Goal: Task Accomplishment & Management: Manage account settings

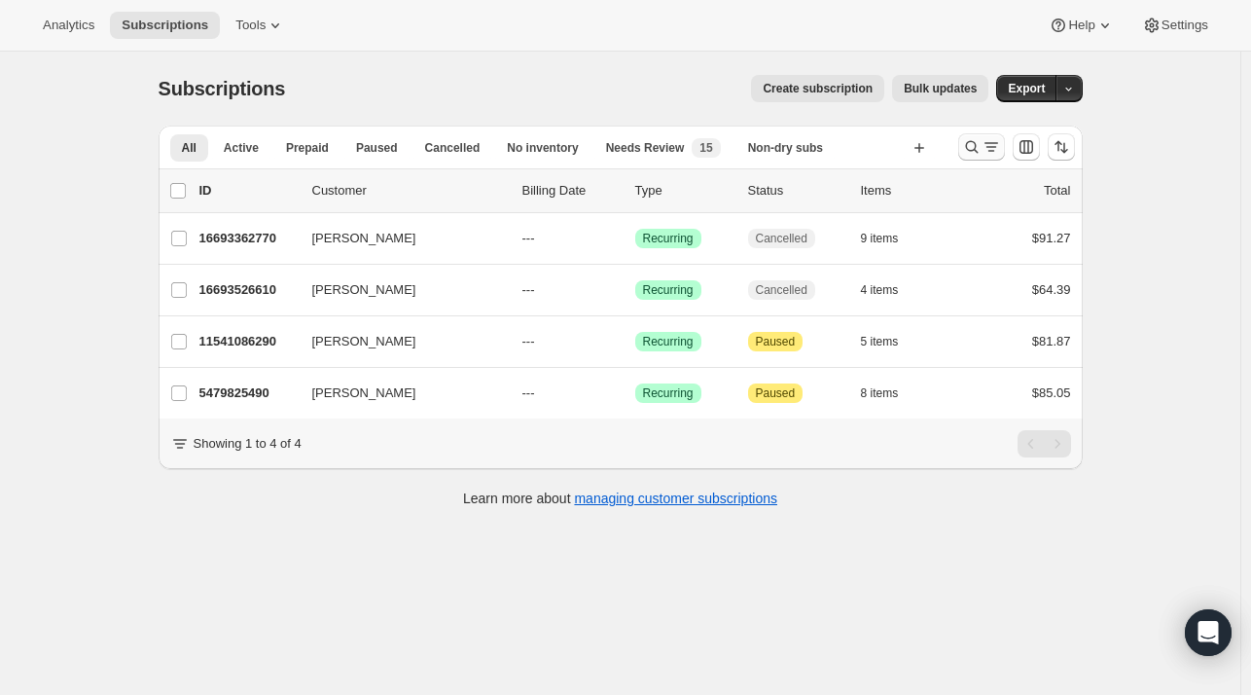
click at [982, 150] on icon "Search and filter results" at bounding box center [971, 146] width 19 height 19
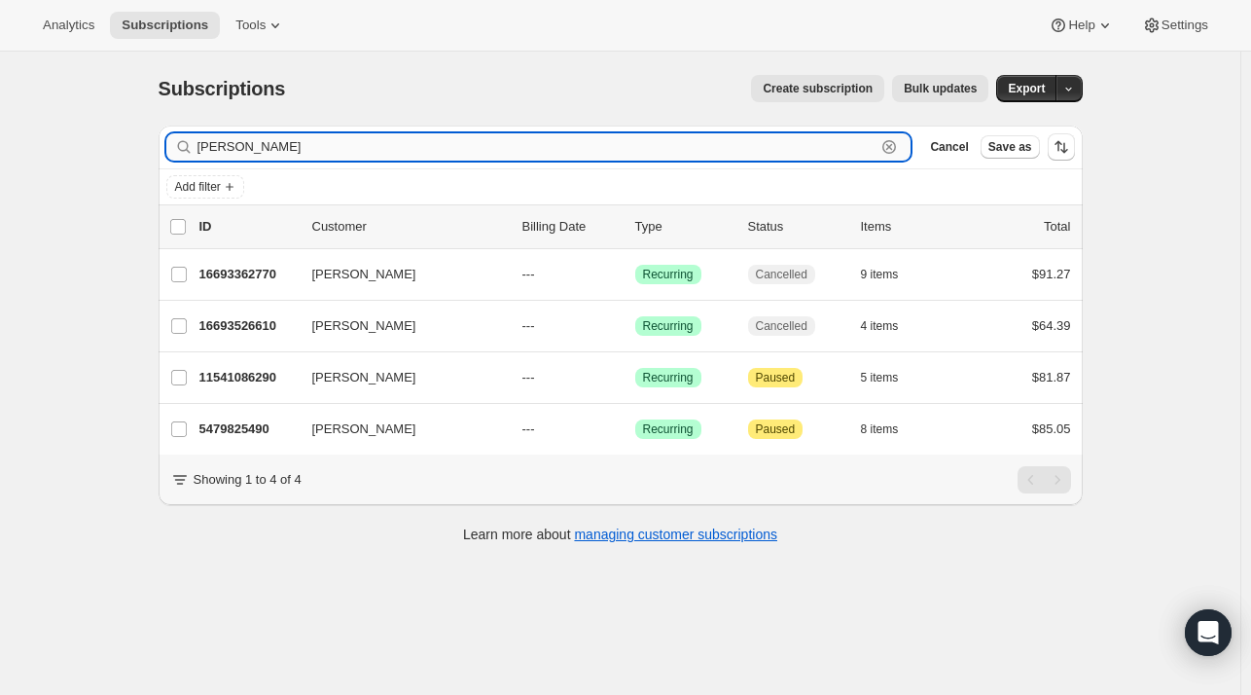
click at [893, 149] on icon "button" at bounding box center [889, 147] width 7 height 7
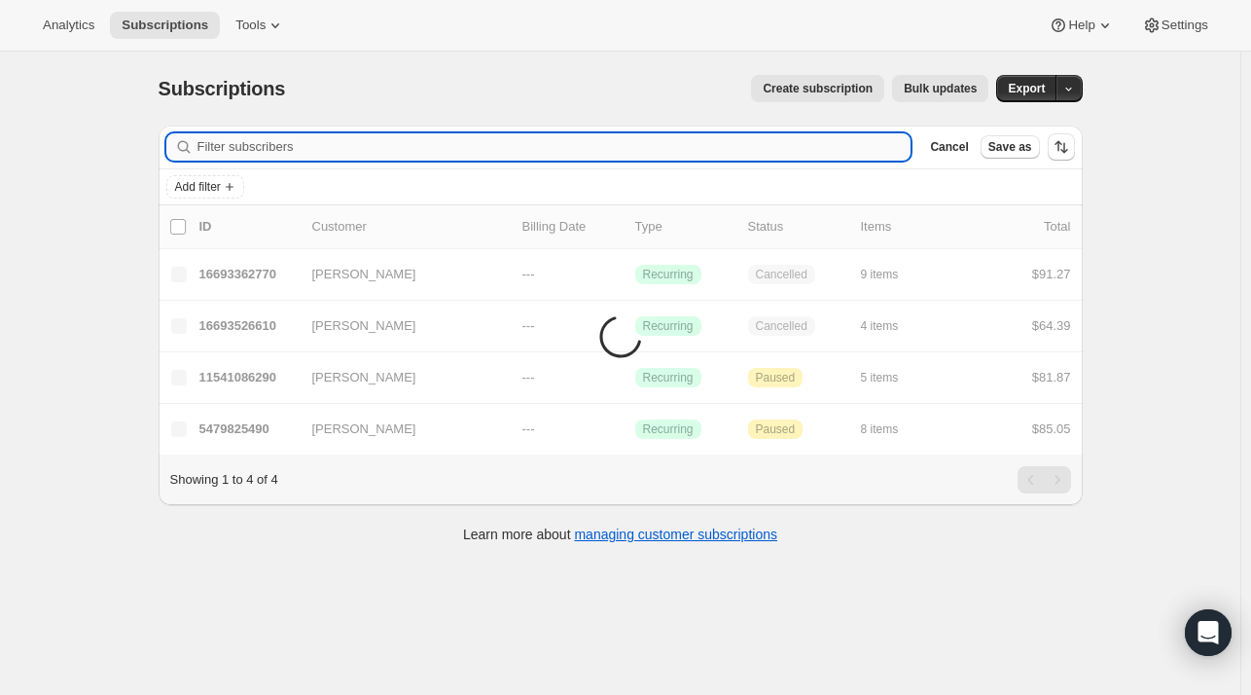
paste input "Jennifer Guade"
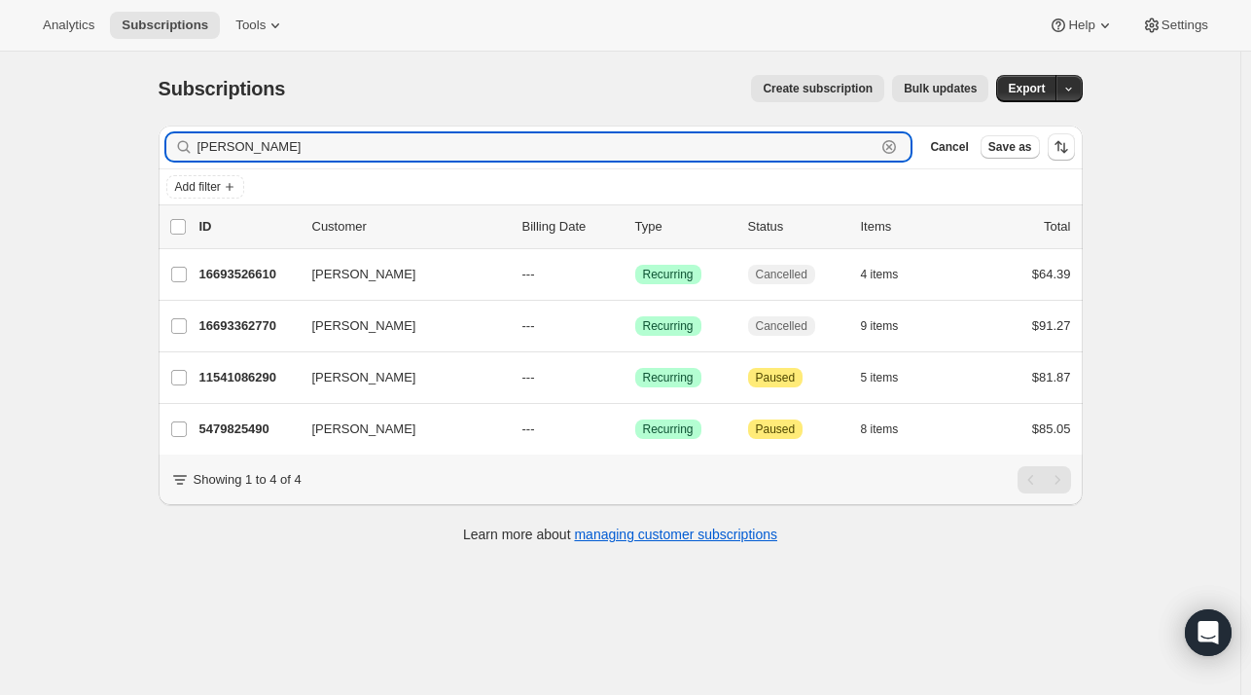
type input "Jennifer Guade"
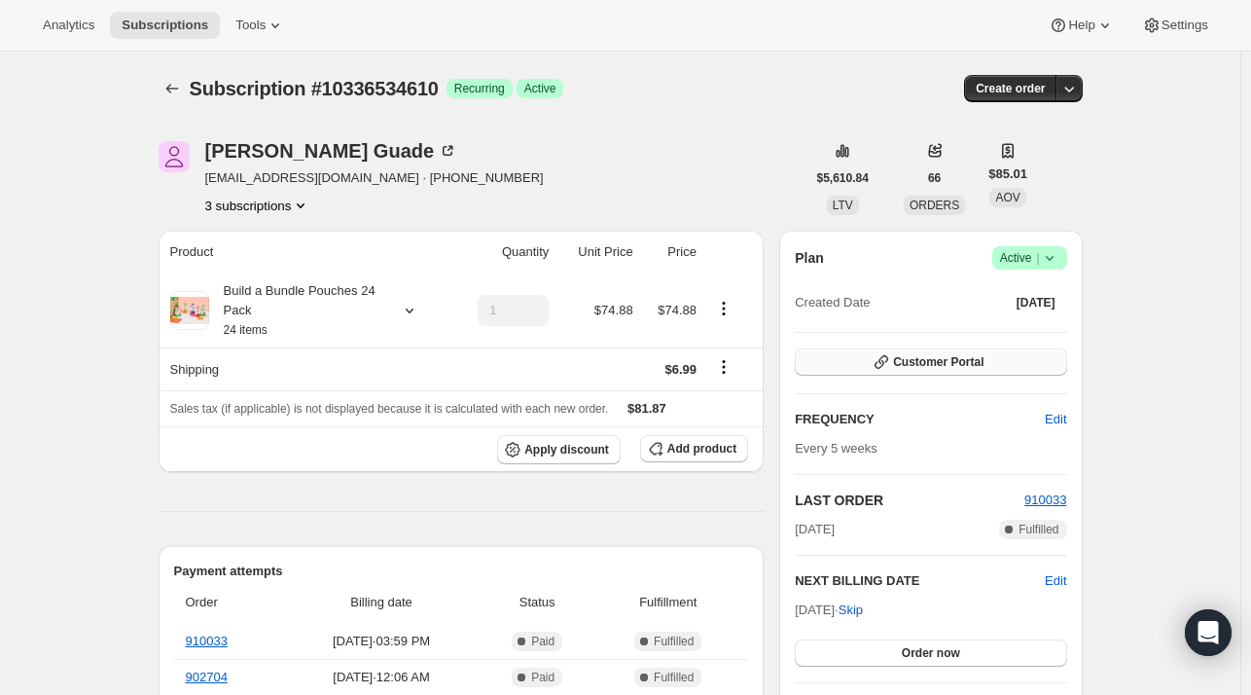
click at [953, 355] on span "Customer Portal" at bounding box center [938, 362] width 90 height 16
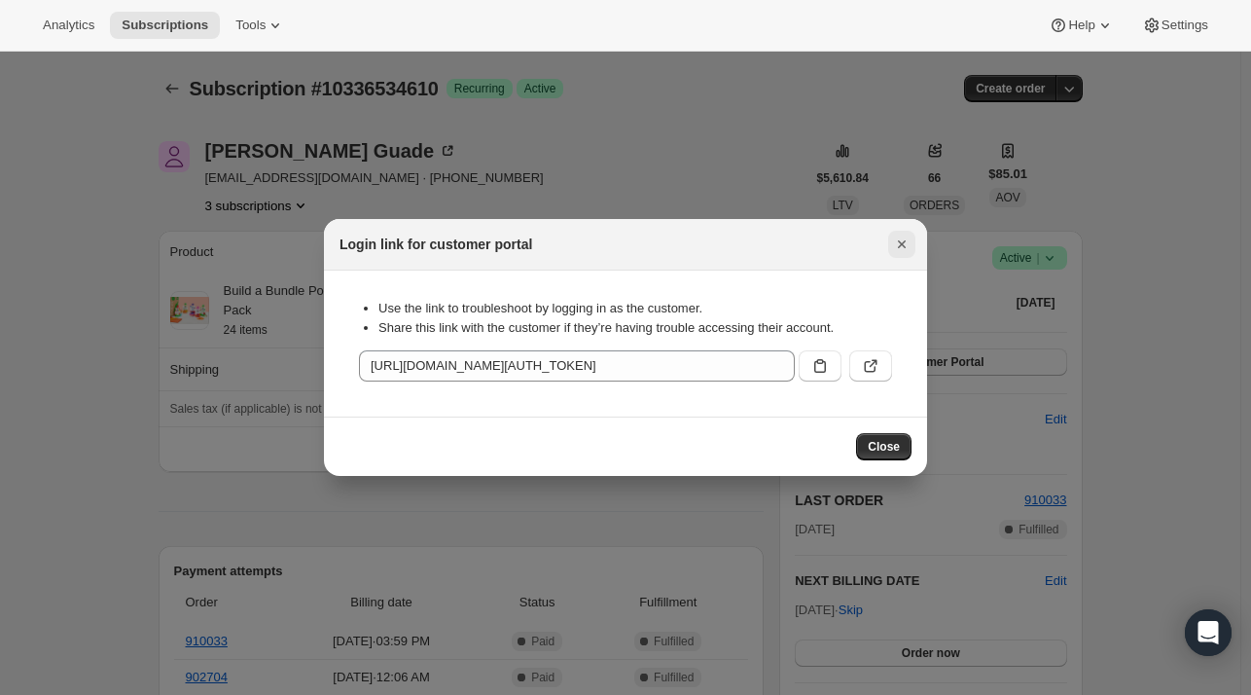
click at [910, 243] on button "Close" at bounding box center [901, 244] width 27 height 27
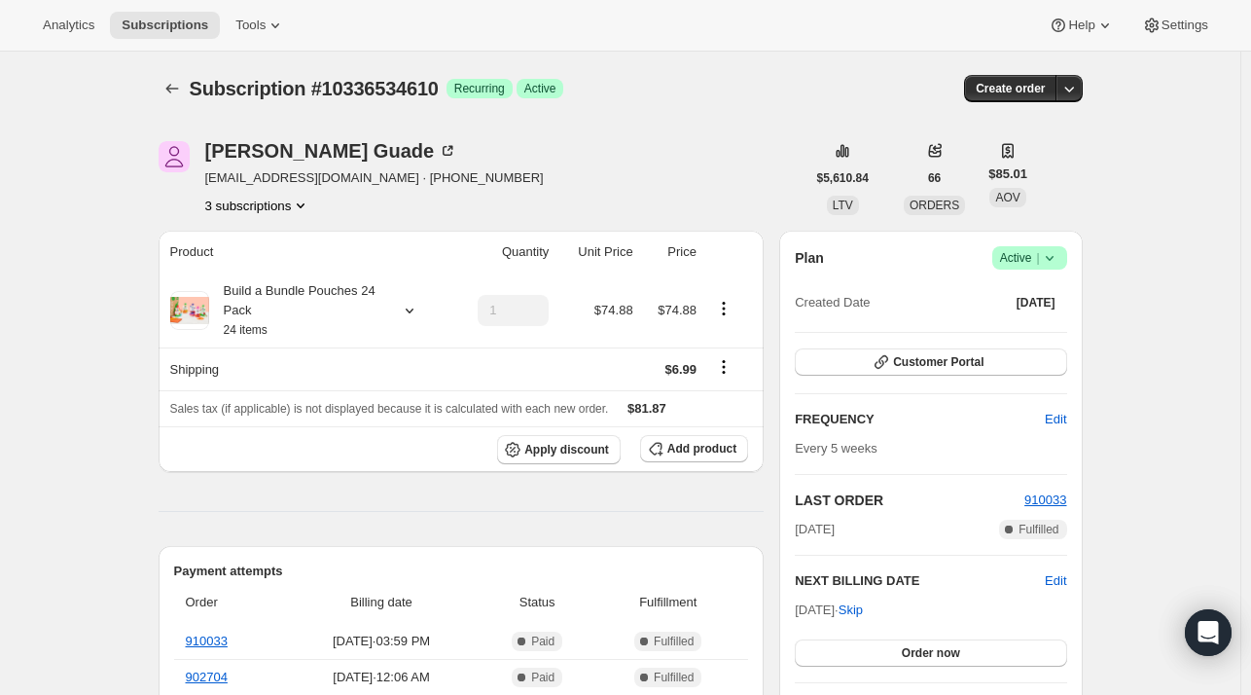
click at [273, 196] on div "Antonio Guade tdagrt@yahoo.com · +13106961916 3 subscriptions" at bounding box center [374, 178] width 339 height 74
click at [282, 205] on button "3 subscriptions" at bounding box center [258, 205] width 106 height 19
click at [255, 280] on span "12981370962" at bounding box center [235, 274] width 78 height 15
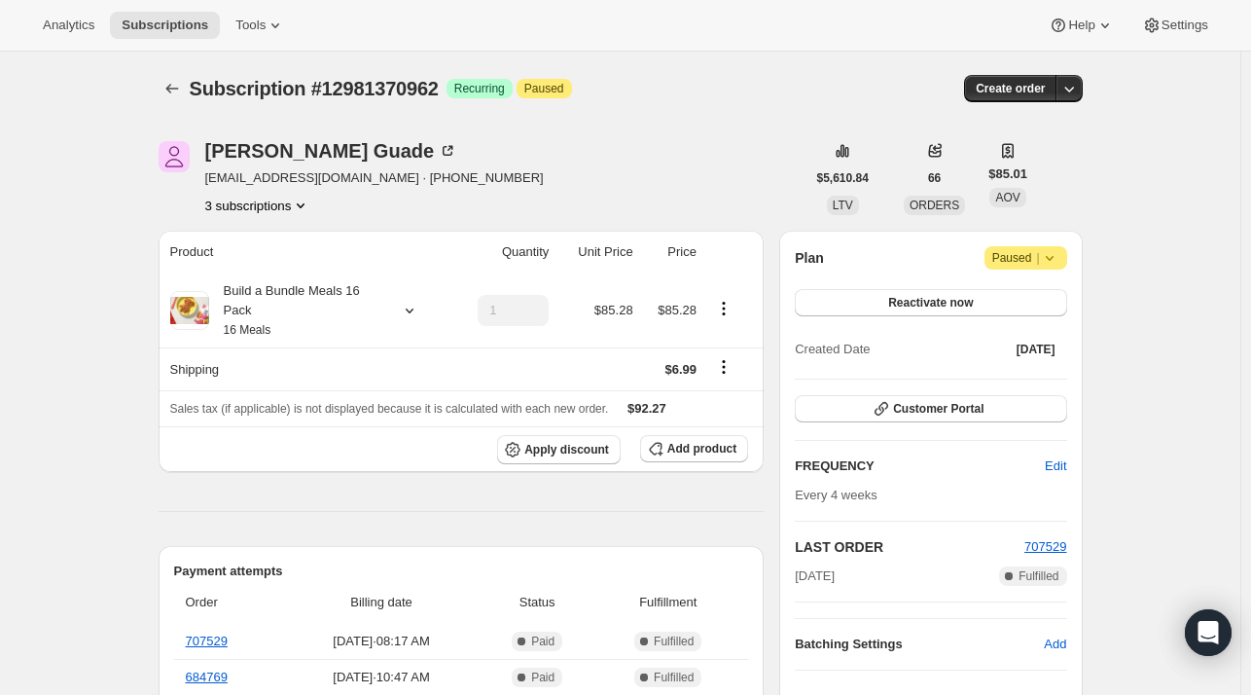
drag, startPoint x: 269, startPoint y: 198, endPoint x: 296, endPoint y: 213, distance: 30.9
click at [271, 198] on button "3 subscriptions" at bounding box center [258, 205] width 106 height 19
click at [269, 305] on span "18378489938" at bounding box center [235, 307] width 78 height 15
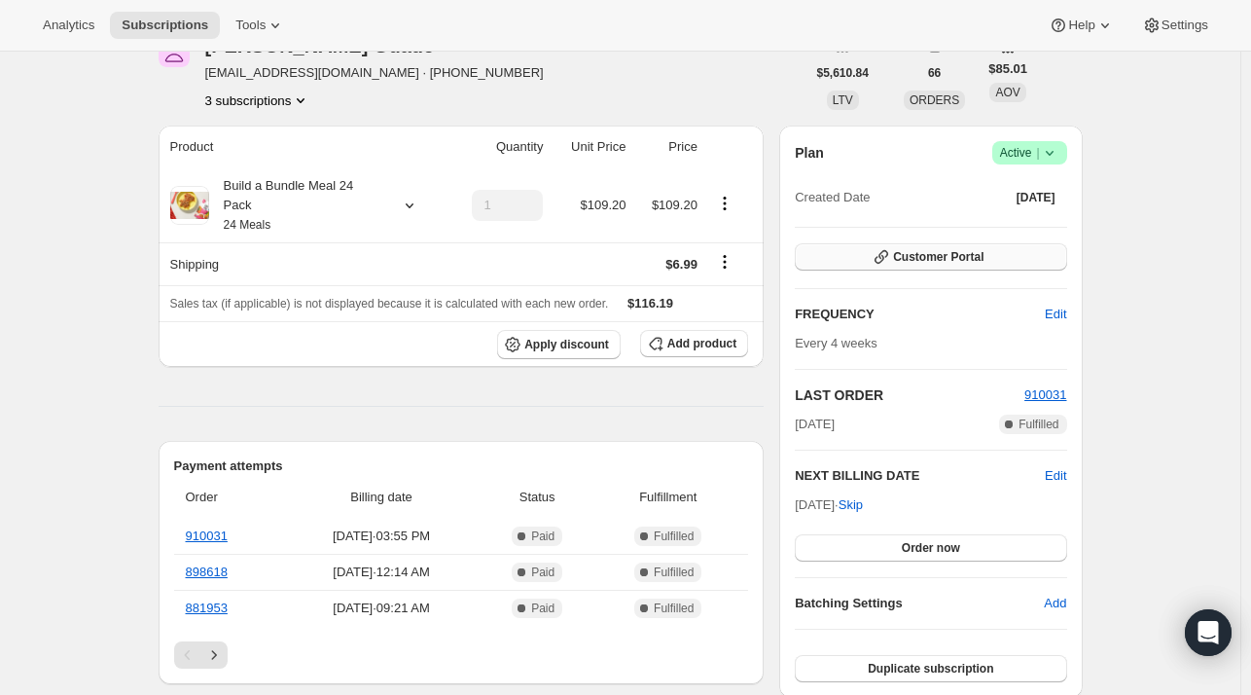
scroll to position [97, 0]
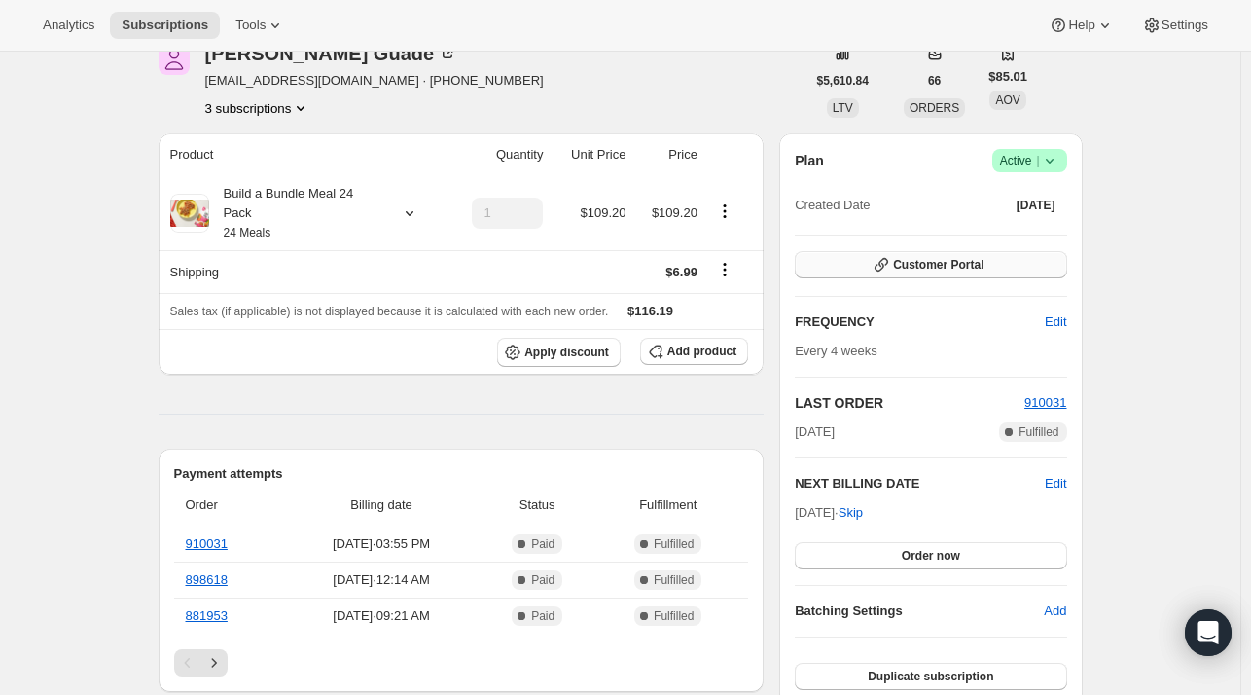
click at [937, 262] on span "Customer Portal" at bounding box center [938, 265] width 90 height 16
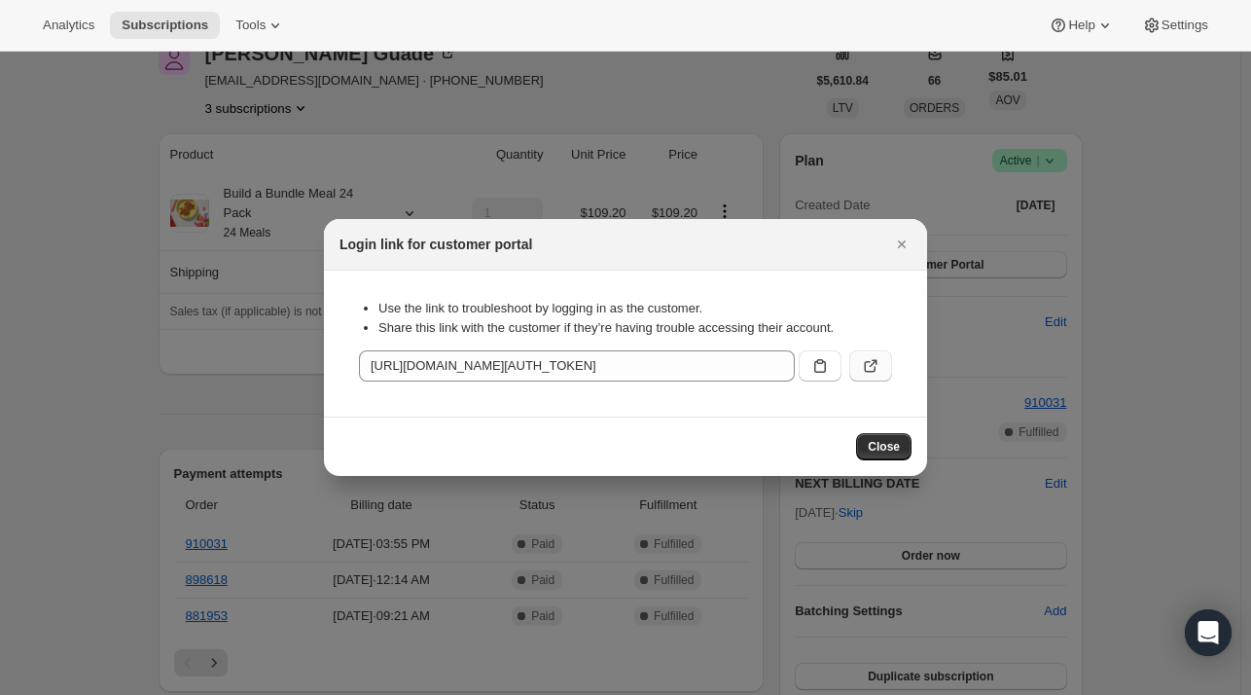
click at [872, 363] on icon ":r94:" at bounding box center [870, 365] width 19 height 19
click at [895, 252] on icon "Close" at bounding box center [901, 243] width 19 height 19
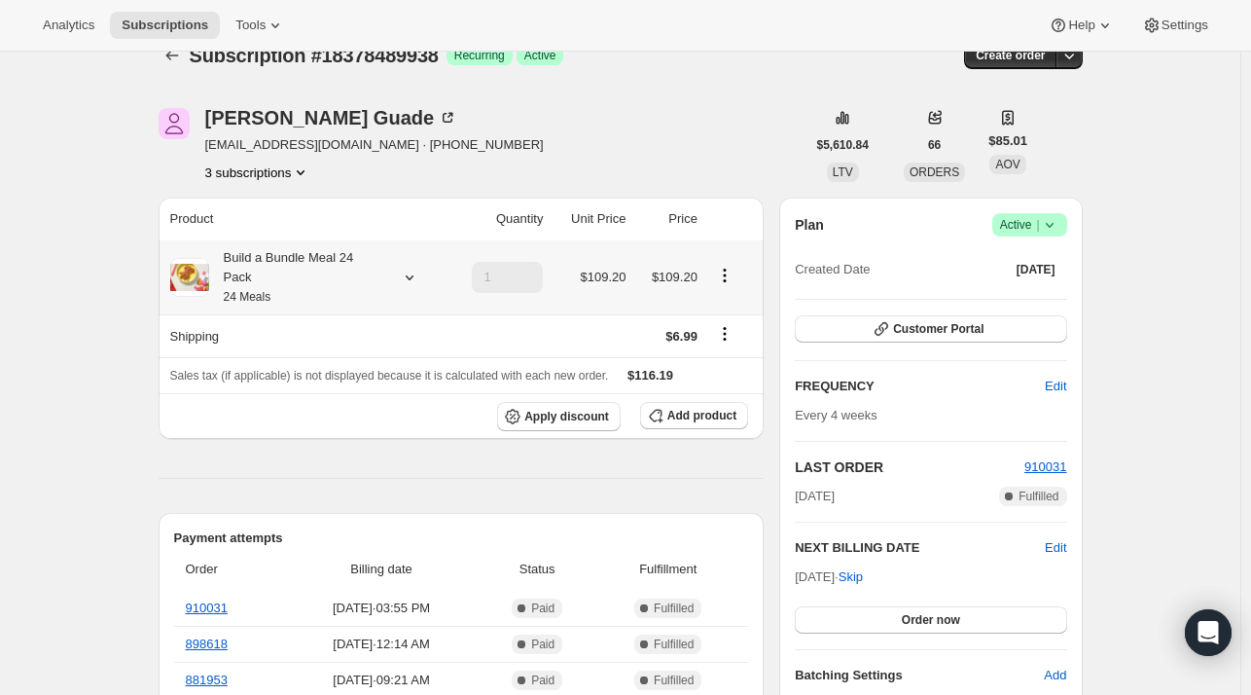
scroll to position [0, 0]
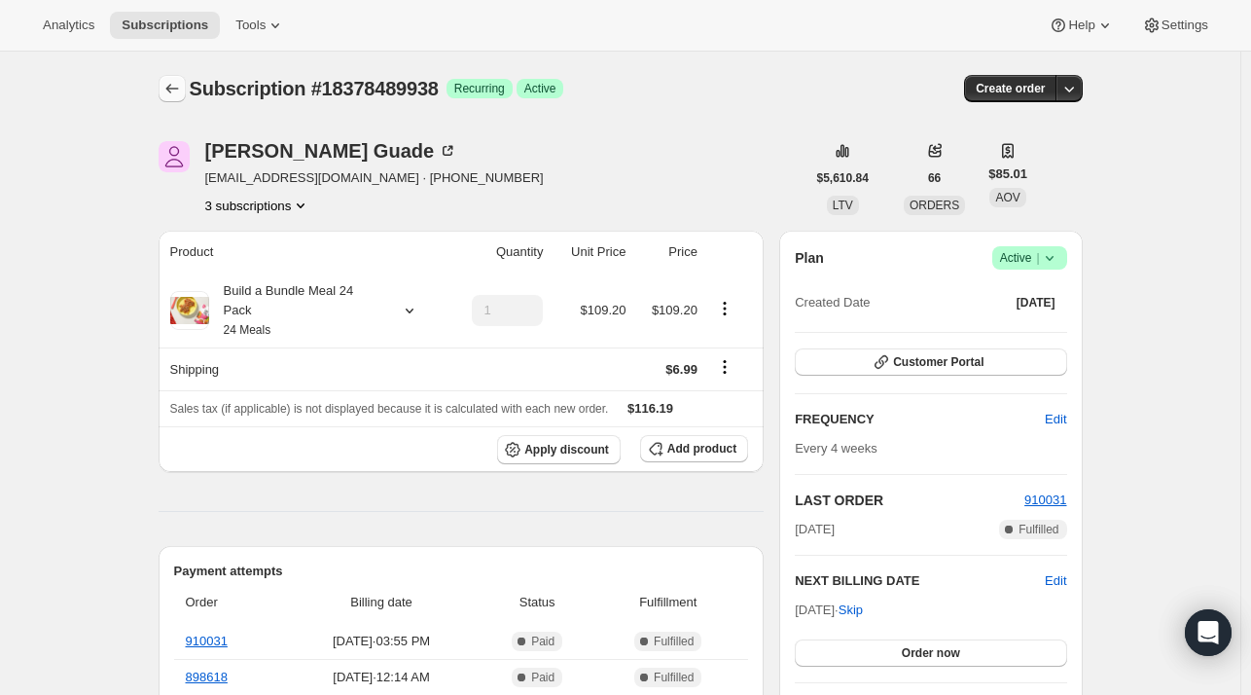
click at [181, 86] on icon "Subscriptions" at bounding box center [171, 88] width 19 height 19
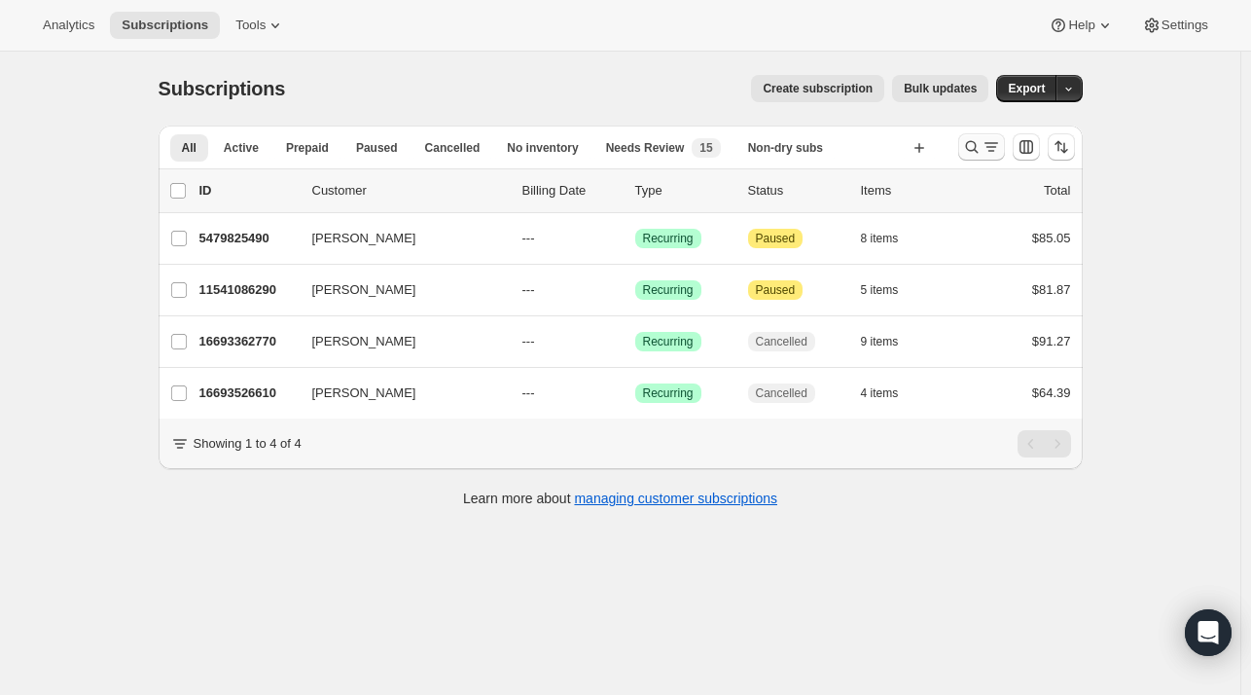
click at [986, 149] on icon "Search and filter results" at bounding box center [991, 146] width 19 height 19
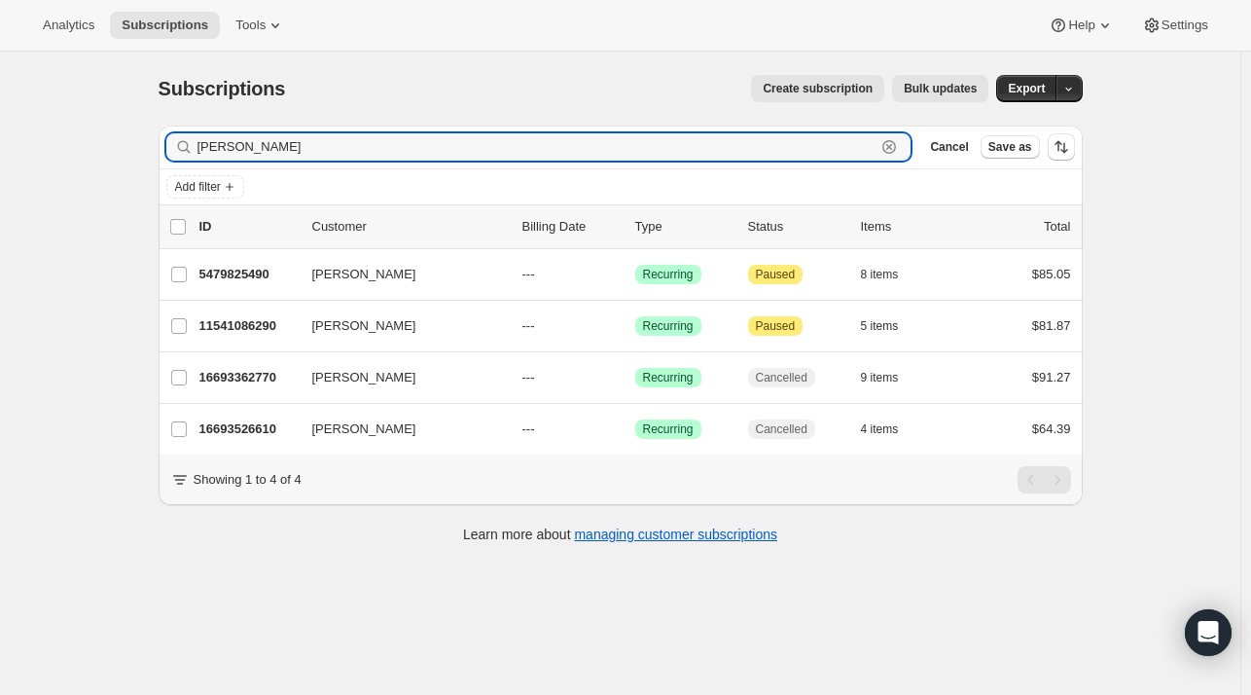
drag, startPoint x: 904, startPoint y: 148, endPoint x: 697, endPoint y: 137, distance: 207.5
click at [893, 148] on icon "button" at bounding box center [889, 147] width 7 height 7
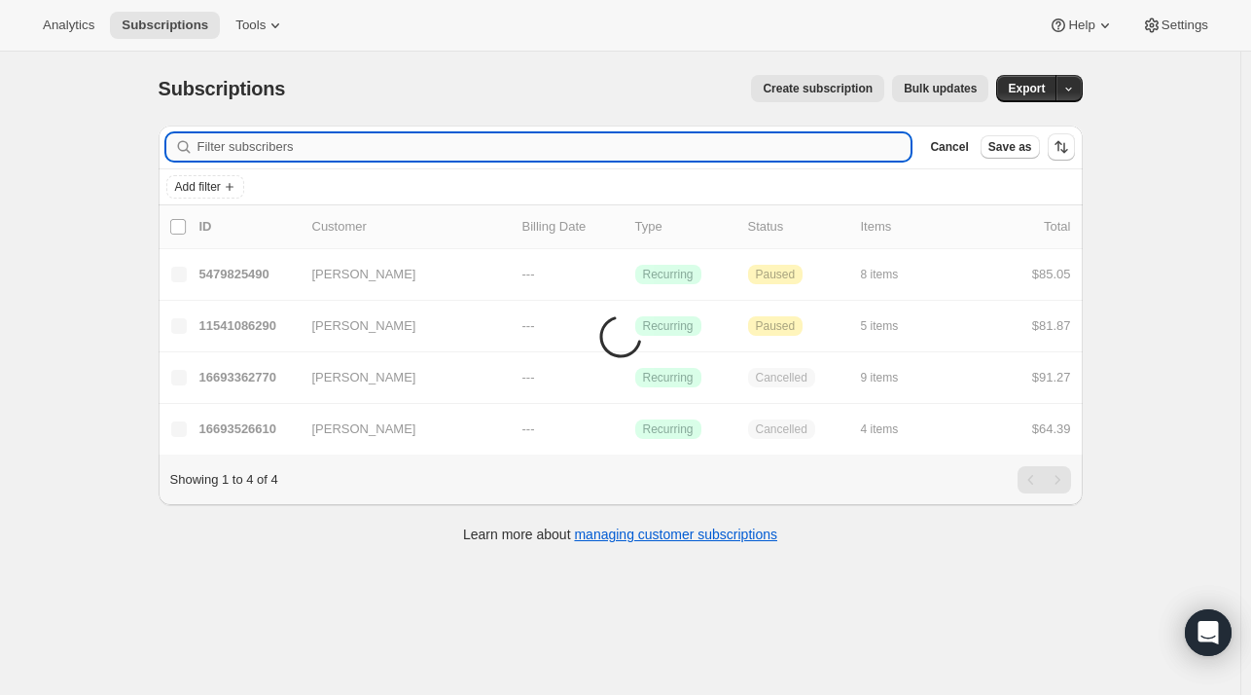
paste input "smyers7159@gmail.com"
type input "smyers7159@gmail.com"
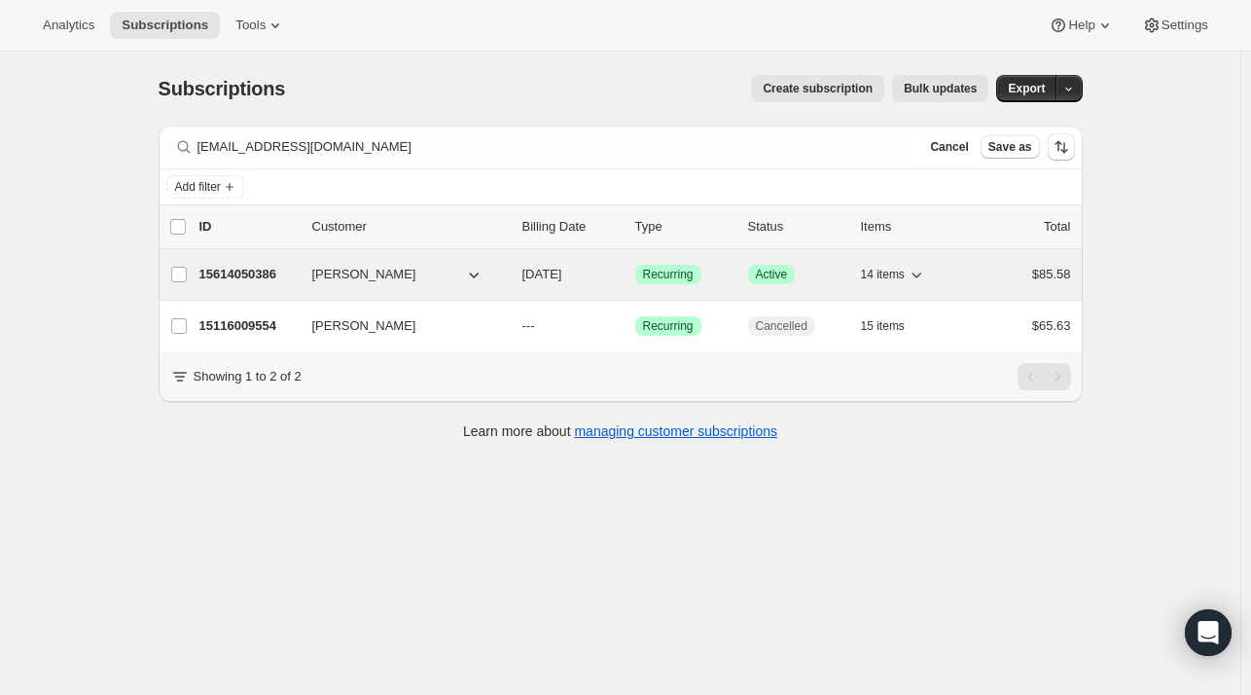
click at [293, 271] on p "15614050386" at bounding box center [247, 274] width 97 height 19
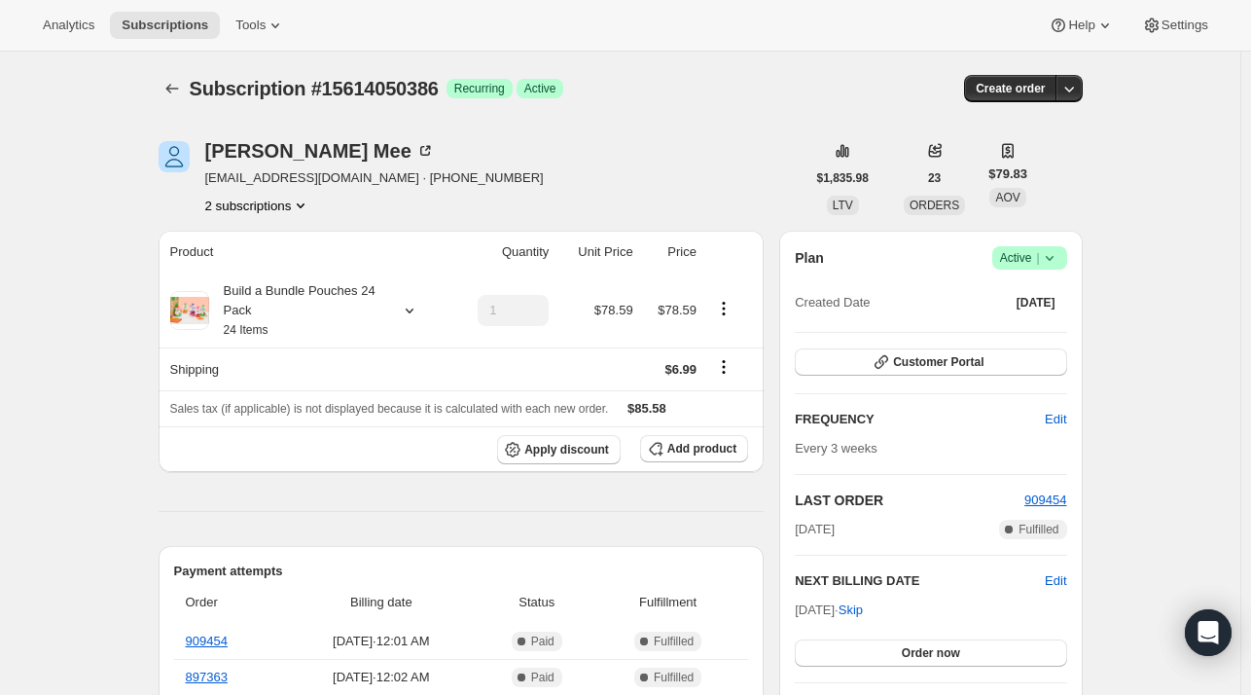
click at [271, 194] on div "Sharon Mee smyers7159@gmail.com · +16033700889 2 subscriptions" at bounding box center [374, 178] width 339 height 74
click at [277, 208] on button "2 subscriptions" at bounding box center [258, 205] width 106 height 19
click at [264, 245] on span "15116009554" at bounding box center [235, 241] width 78 height 15
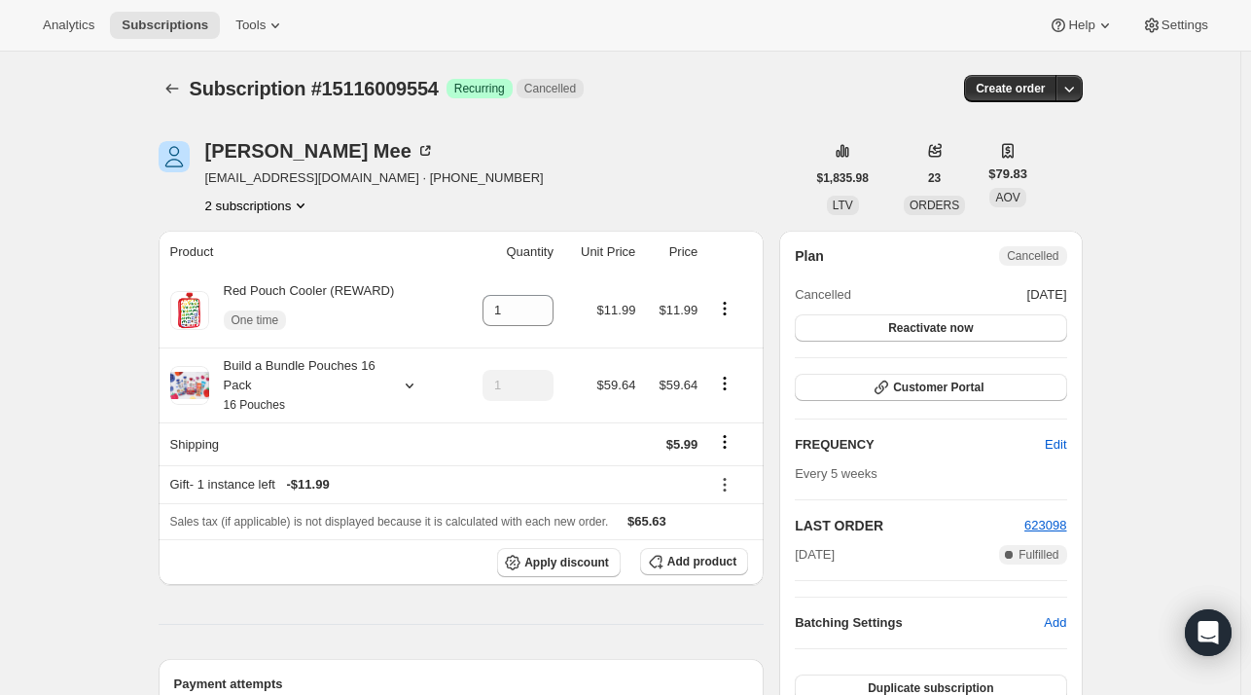
drag, startPoint x: 280, startPoint y: 199, endPoint x: 272, endPoint y: 209, distance: 12.5
click at [277, 201] on button "2 subscriptions" at bounding box center [258, 205] width 106 height 19
click at [272, 265] on span "15614050386" at bounding box center [263, 274] width 135 height 19
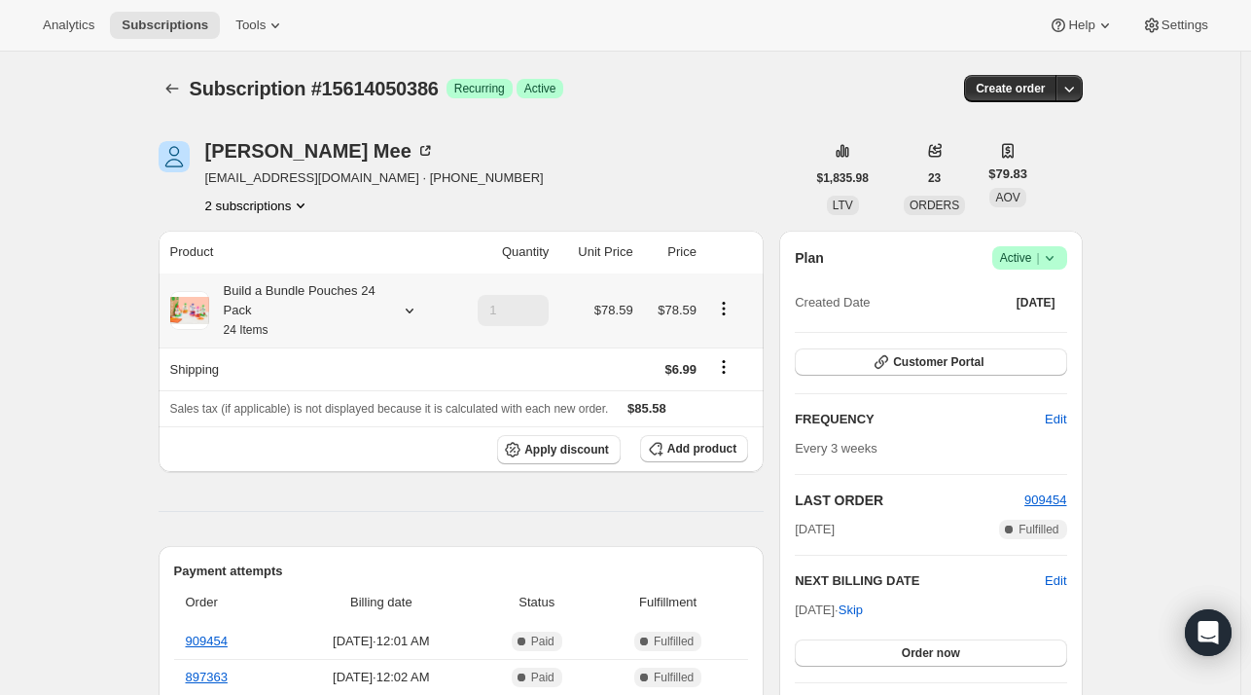
click at [411, 307] on icon at bounding box center [409, 310] width 19 height 19
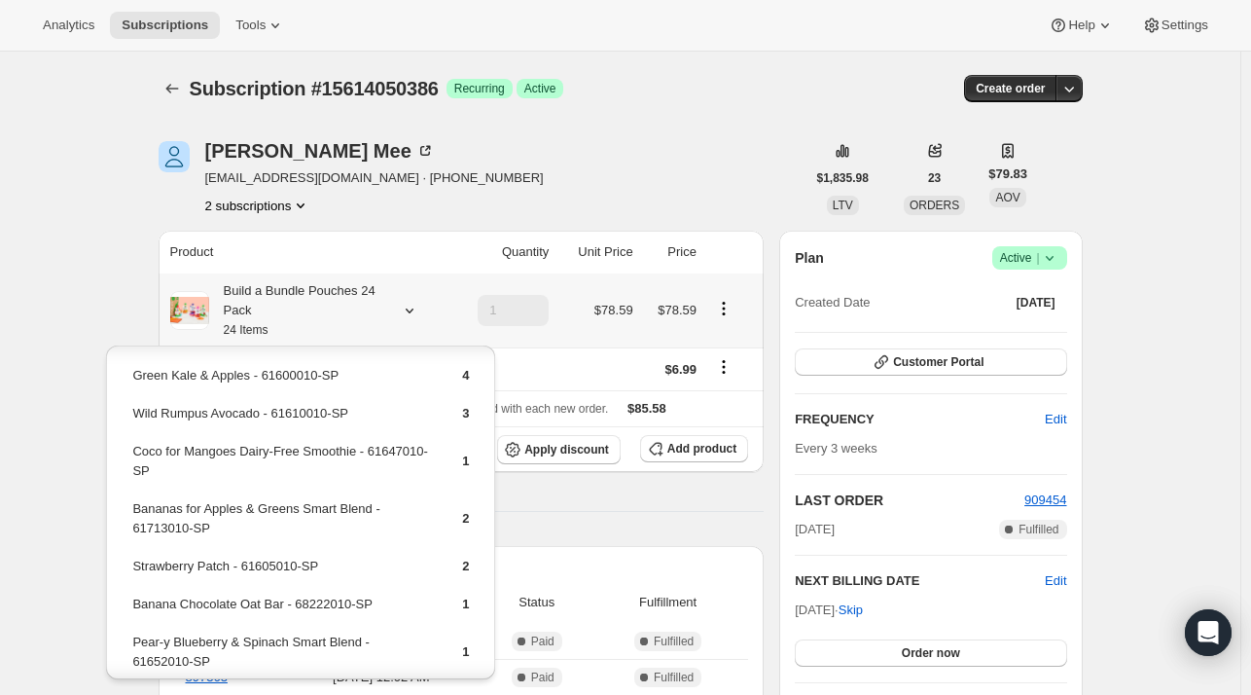
scroll to position [375, 0]
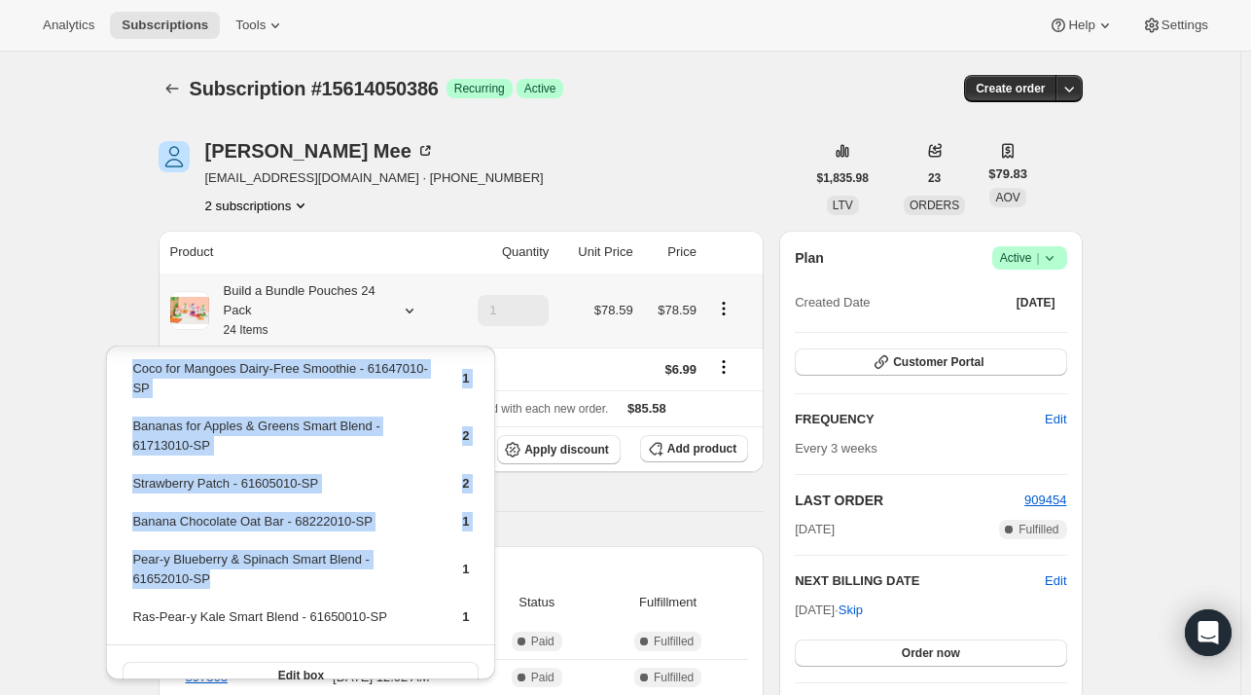
drag, startPoint x: 211, startPoint y: 551, endPoint x: 153, endPoint y: 545, distance: 58.7
click at [129, 539] on table "OhMyMega Veggie! - 61604010-SP 2 Red Berries, Cherries & Sweet Potato - 6155401…" at bounding box center [300, 319] width 342 height 650
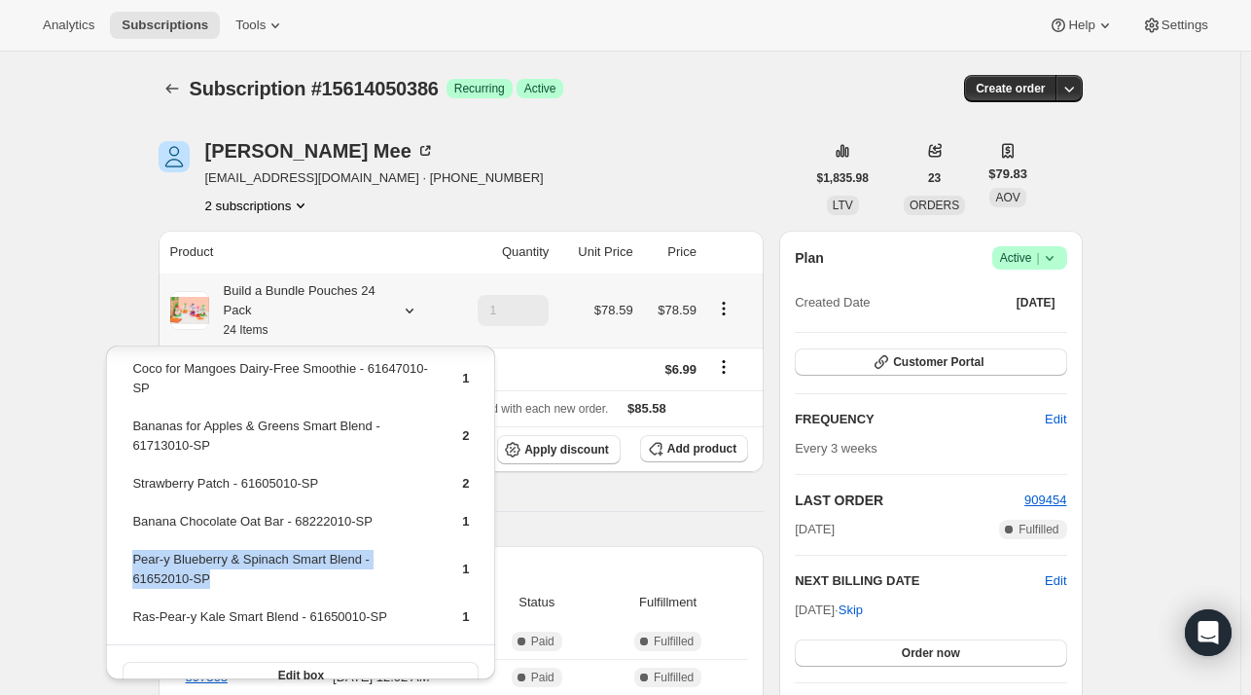
copy td "Pear-y Blueberry & Spinach Smart Blend - 61652010-SP"
click at [716, 452] on span "Add product" at bounding box center [701, 449] width 69 height 16
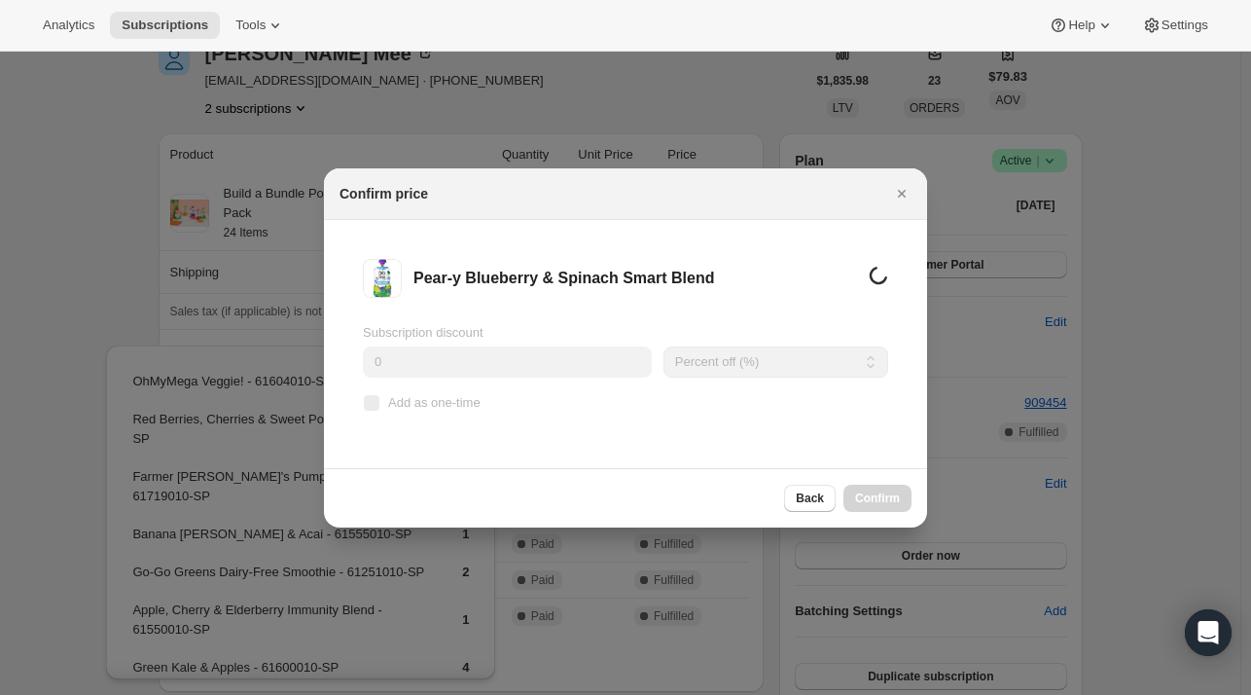
scroll to position [0, 0]
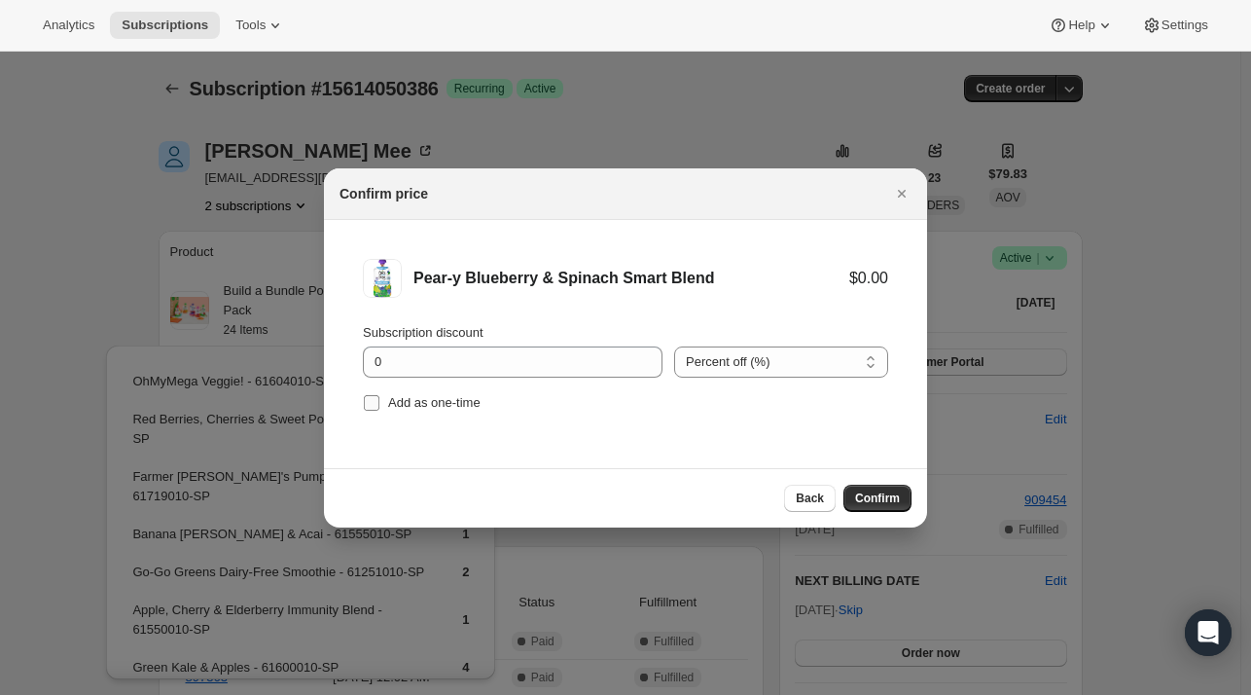
click at [451, 395] on span "Add as one-time" at bounding box center [434, 402] width 92 height 15
click at [379, 395] on input "Add as one-time" at bounding box center [372, 403] width 16 height 16
checkbox input "true"
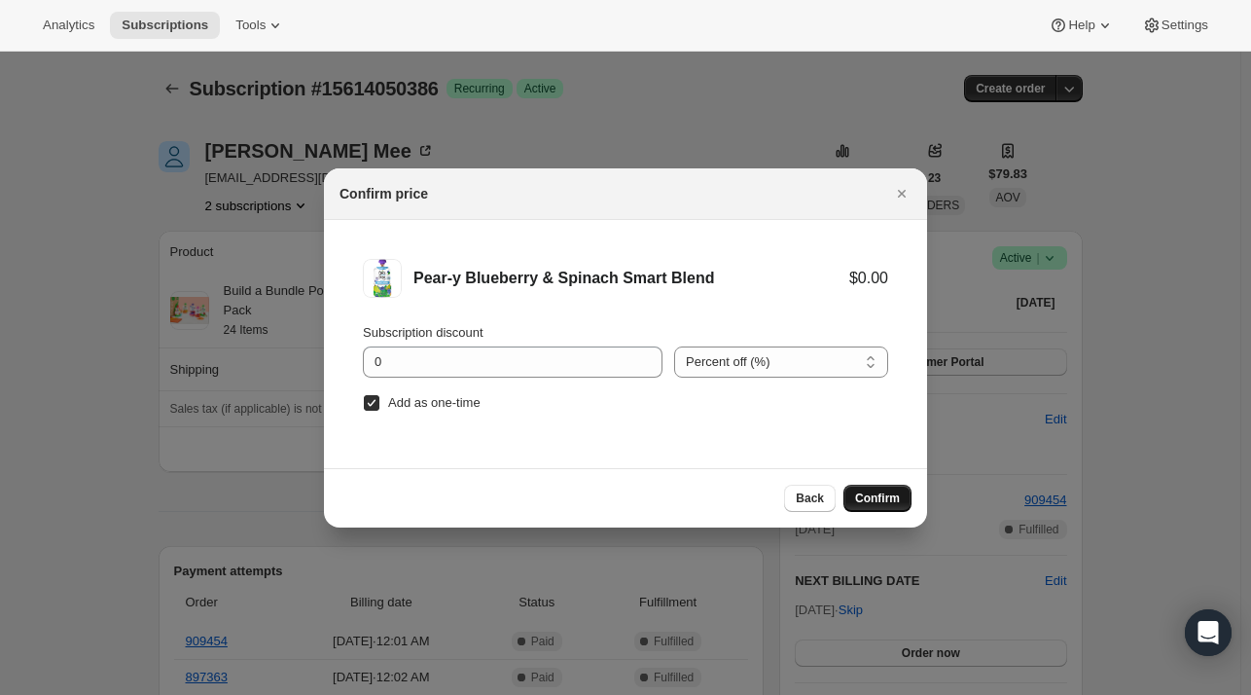
click at [864, 503] on span "Confirm" at bounding box center [877, 498] width 45 height 16
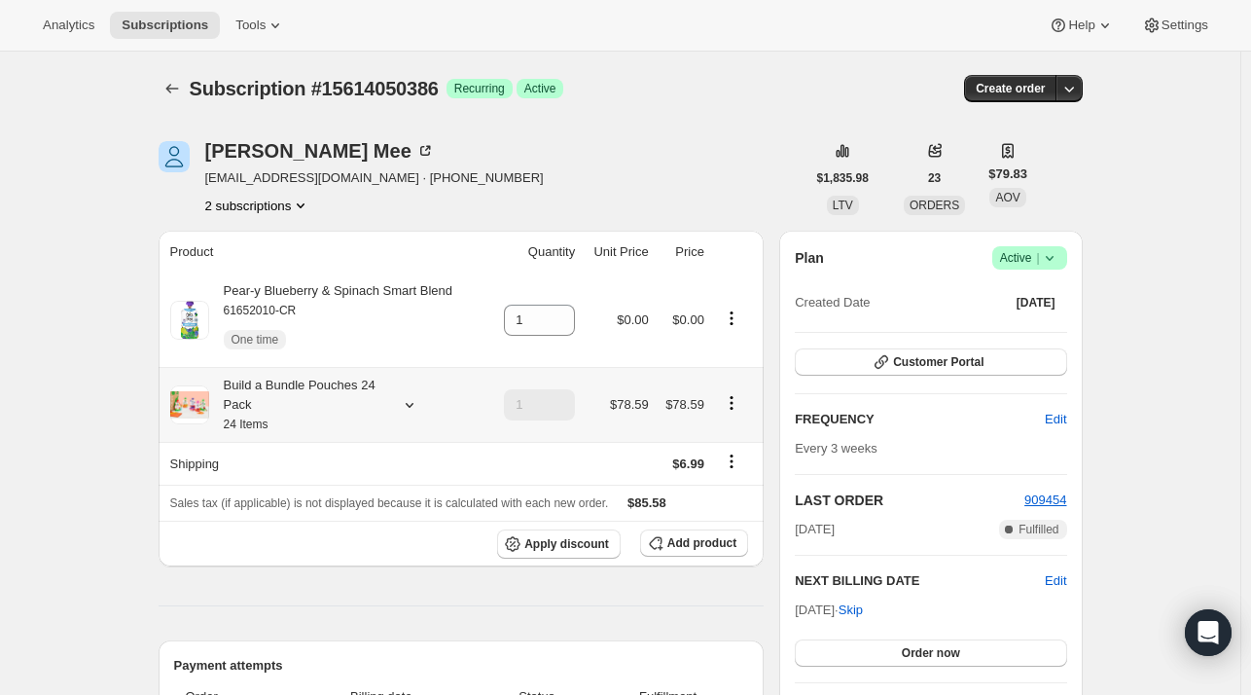
click at [394, 405] on div "Build a Bundle Pouches 24 Pack 24 Items" at bounding box center [327, 405] width 314 height 58
click at [406, 404] on icon at bounding box center [409, 404] width 19 height 19
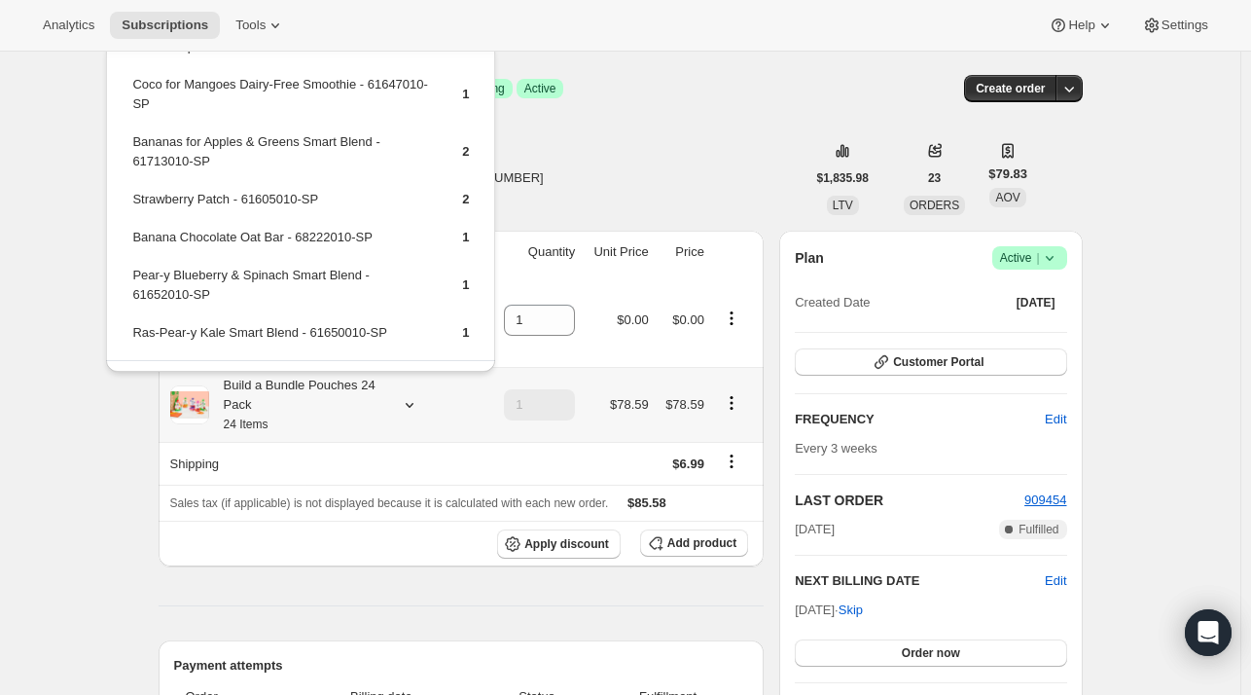
scroll to position [97, 0]
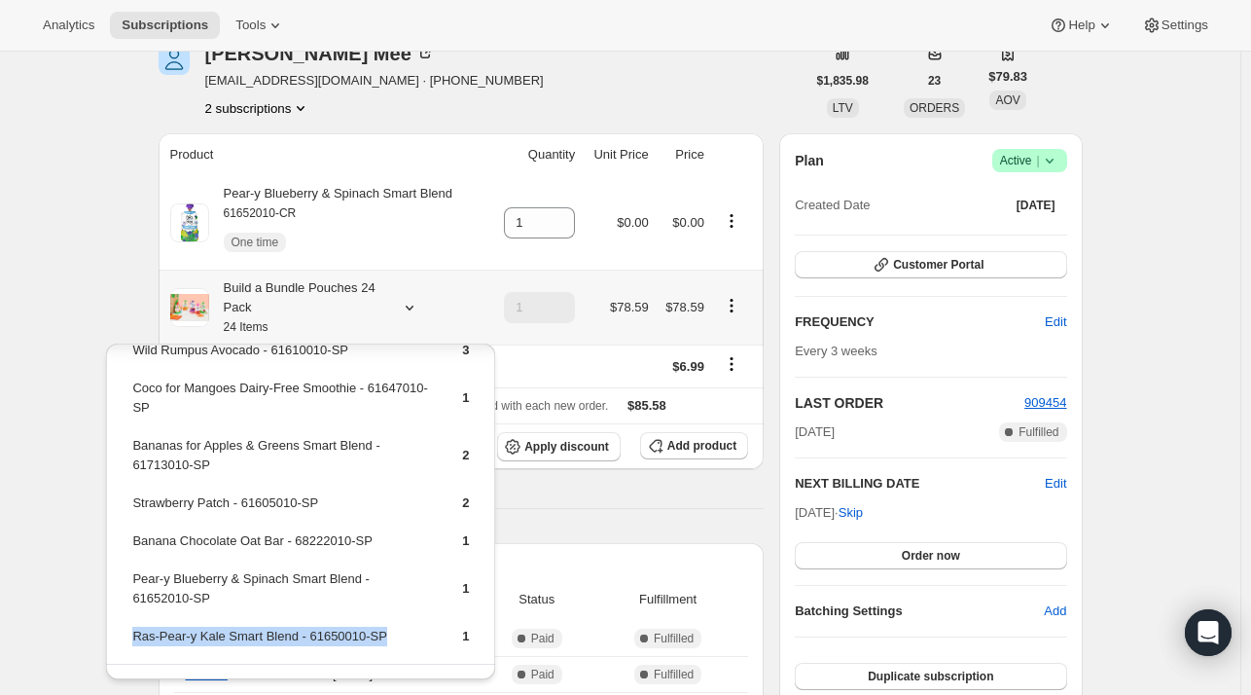
drag, startPoint x: 374, startPoint y: 606, endPoint x: 153, endPoint y: 615, distance: 221.0
click at [132, 626] on td "Ras-Pear-y Kale Smart Blend - 61650010-SP" at bounding box center [280, 644] width 298 height 36
copy td "Ras-Pear-y Kale Smart Blend - 61650010-SP"
click at [697, 448] on span "Add product" at bounding box center [701, 446] width 69 height 16
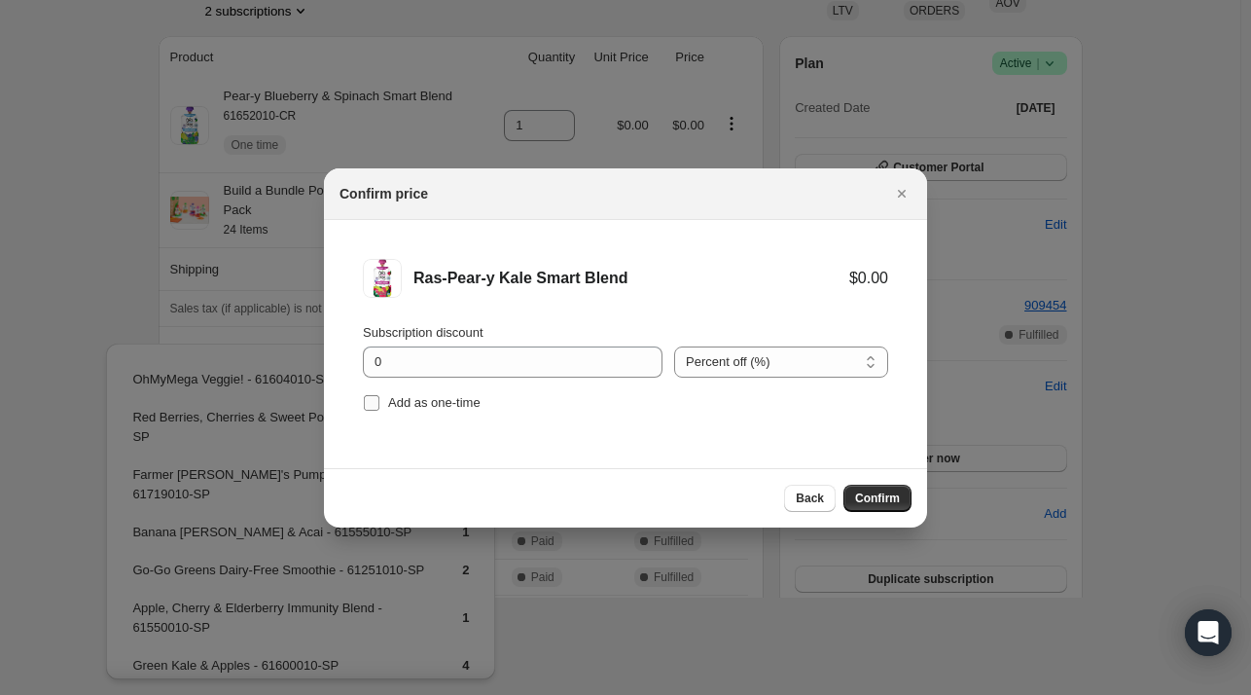
click at [441, 399] on span "Add as one-time" at bounding box center [434, 402] width 92 height 15
click at [379, 399] on input "Add as one-time" at bounding box center [372, 403] width 16 height 16
checkbox input "true"
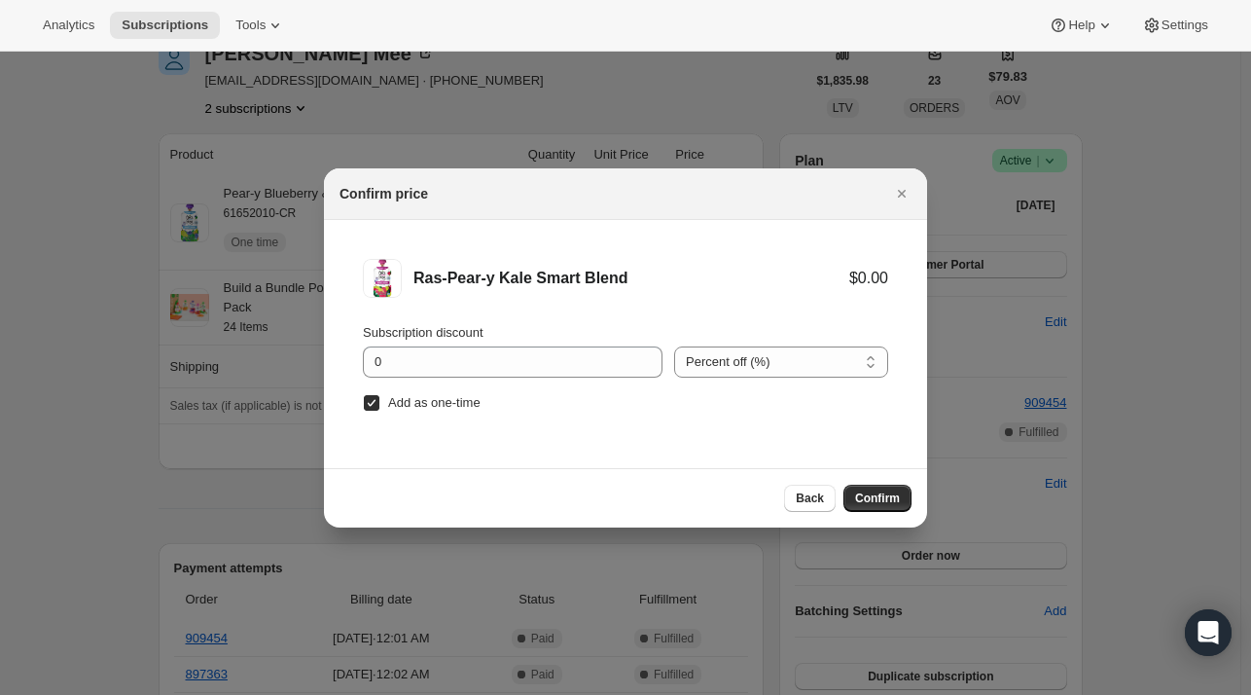
scroll to position [0, 0]
click at [876, 491] on span "Confirm" at bounding box center [877, 498] width 45 height 16
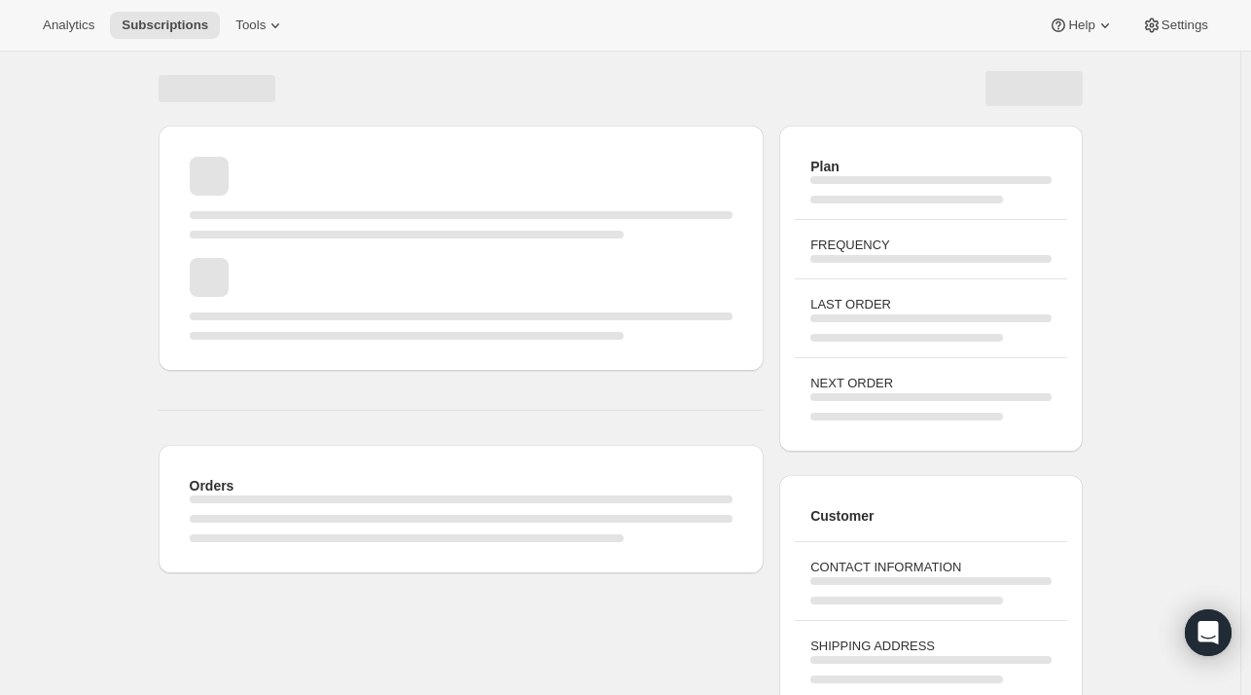
scroll to position [97, 0]
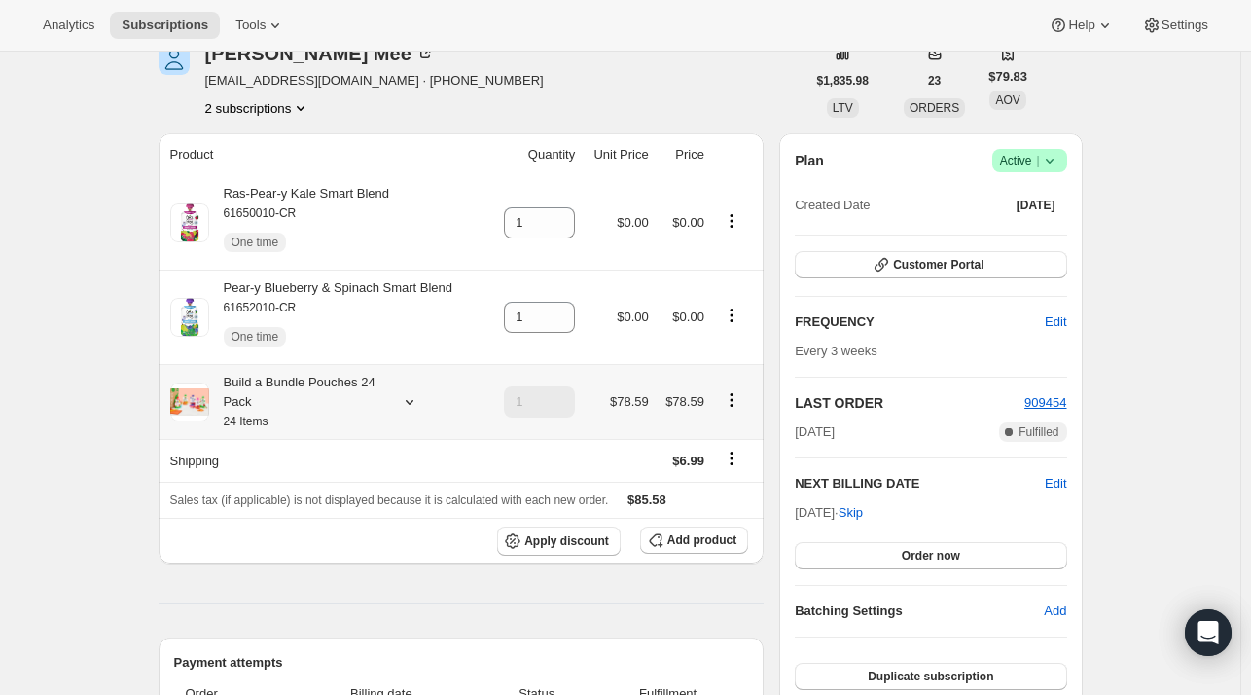
click at [413, 400] on icon at bounding box center [409, 401] width 19 height 19
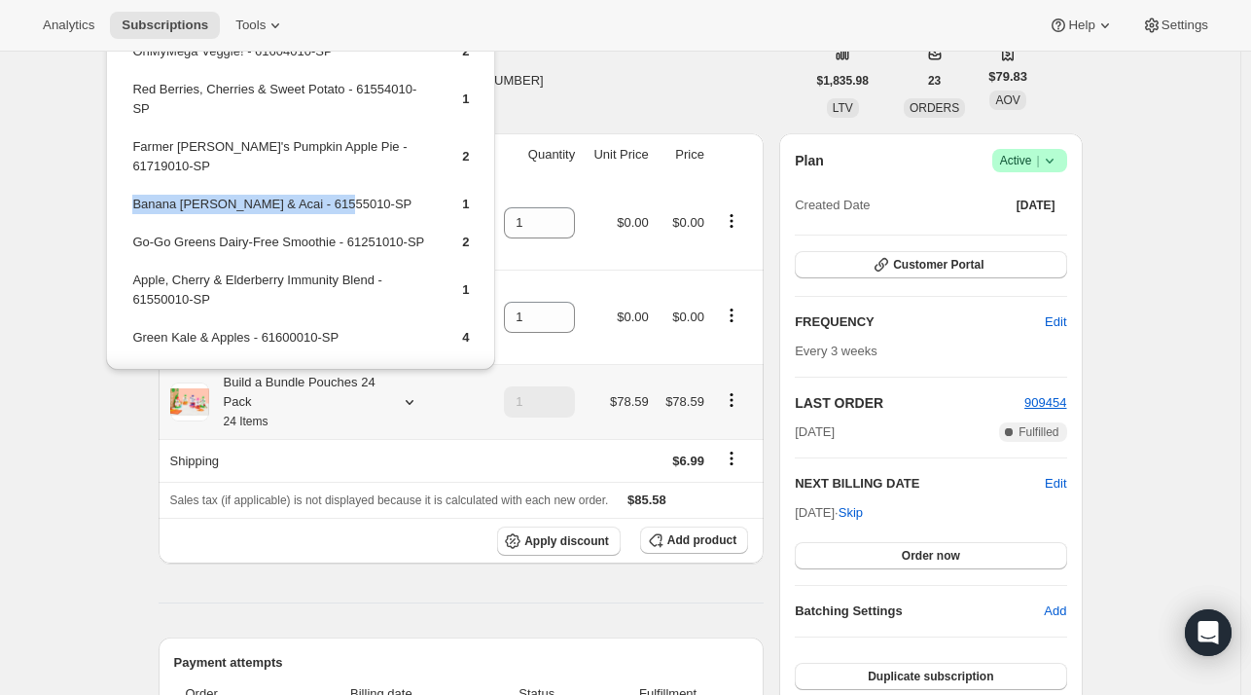
drag, startPoint x: 354, startPoint y: 182, endPoint x: 154, endPoint y: 192, distance: 200.7
click at [136, 194] on td "Banana Berry & Acai - 61555010-SP" at bounding box center [280, 212] width 298 height 36
drag, startPoint x: 154, startPoint y: 192, endPoint x: 401, endPoint y: 192, distance: 247.1
click at [405, 151] on td "Farmer Jen's Pumpkin Apple Pie - 61719010-SP" at bounding box center [280, 163] width 298 height 55
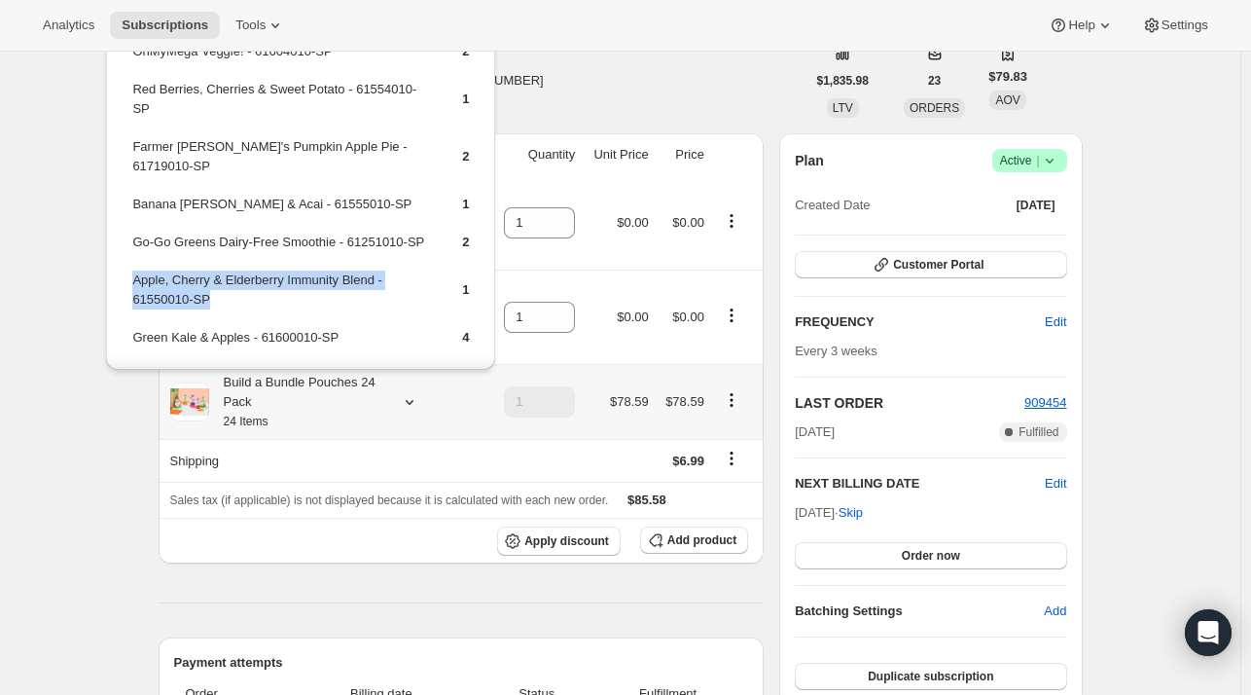
drag, startPoint x: 227, startPoint y: 282, endPoint x: 138, endPoint y: 266, distance: 90.1
click at [134, 270] on td "Apple, Cherry & Elderberry Immunity Blend - 61550010-SP" at bounding box center [280, 297] width 298 height 55
copy td "Apple, Cherry & Elderberry Immunity Blend - 61550010-SP"
click at [720, 541] on span "Add product" at bounding box center [701, 540] width 69 height 16
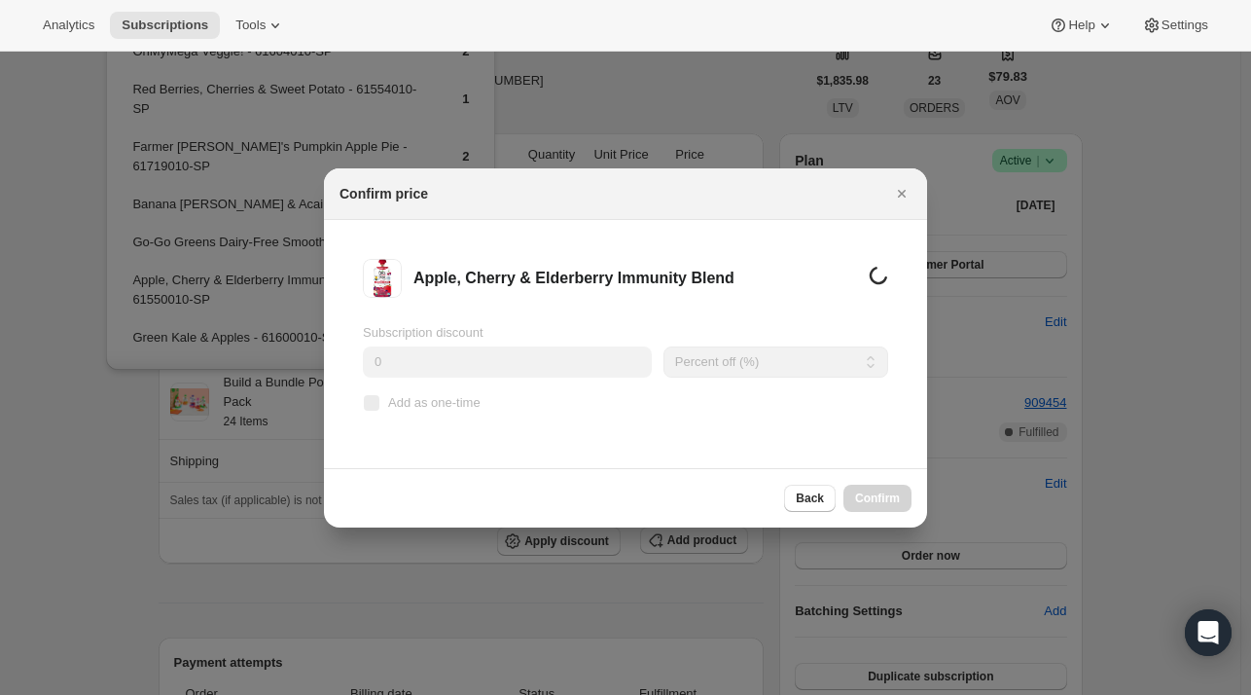
scroll to position [0, 0]
click at [435, 407] on span "Add as one-time" at bounding box center [434, 402] width 92 height 15
click at [379, 407] on input "Add as one-time" at bounding box center [372, 403] width 16 height 16
checkbox input "true"
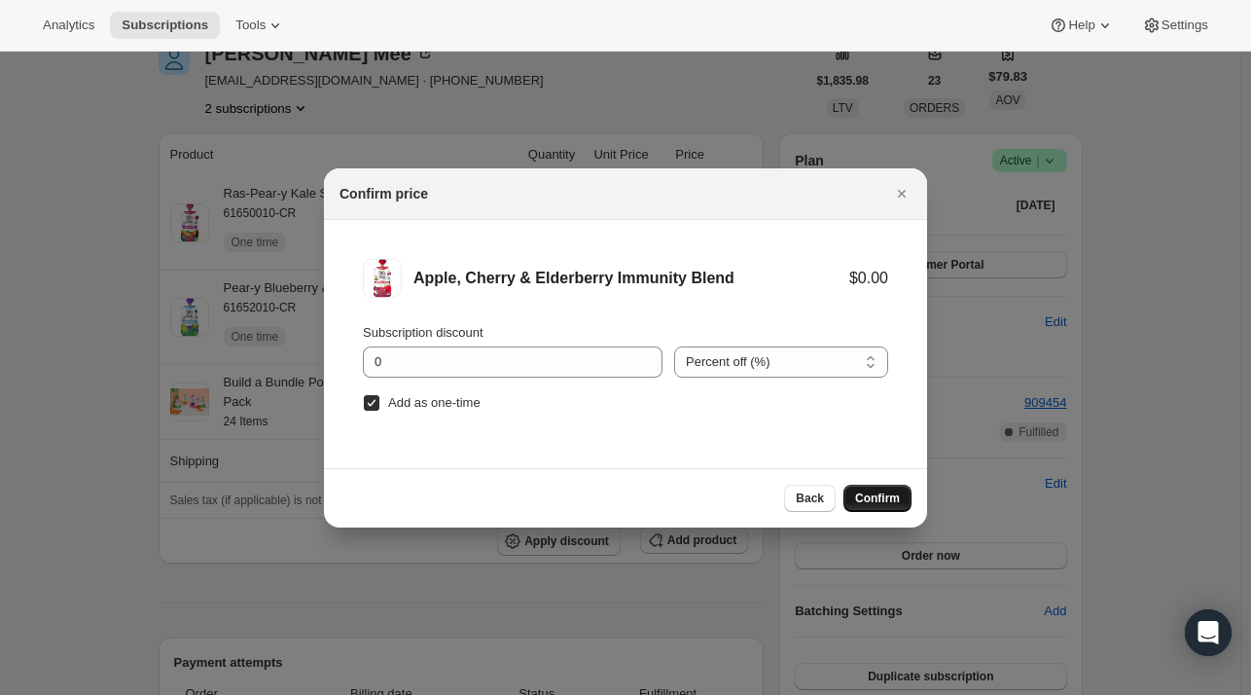
click at [889, 497] on span "Confirm" at bounding box center [877, 498] width 45 height 16
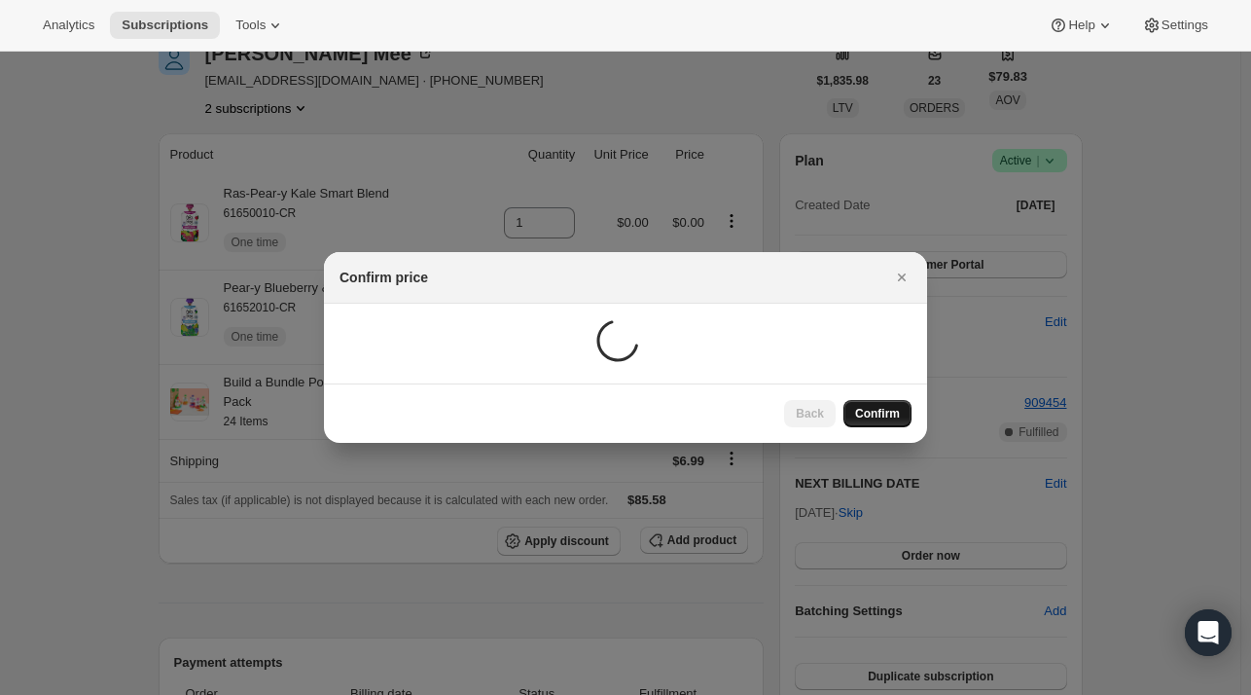
scroll to position [97, 0]
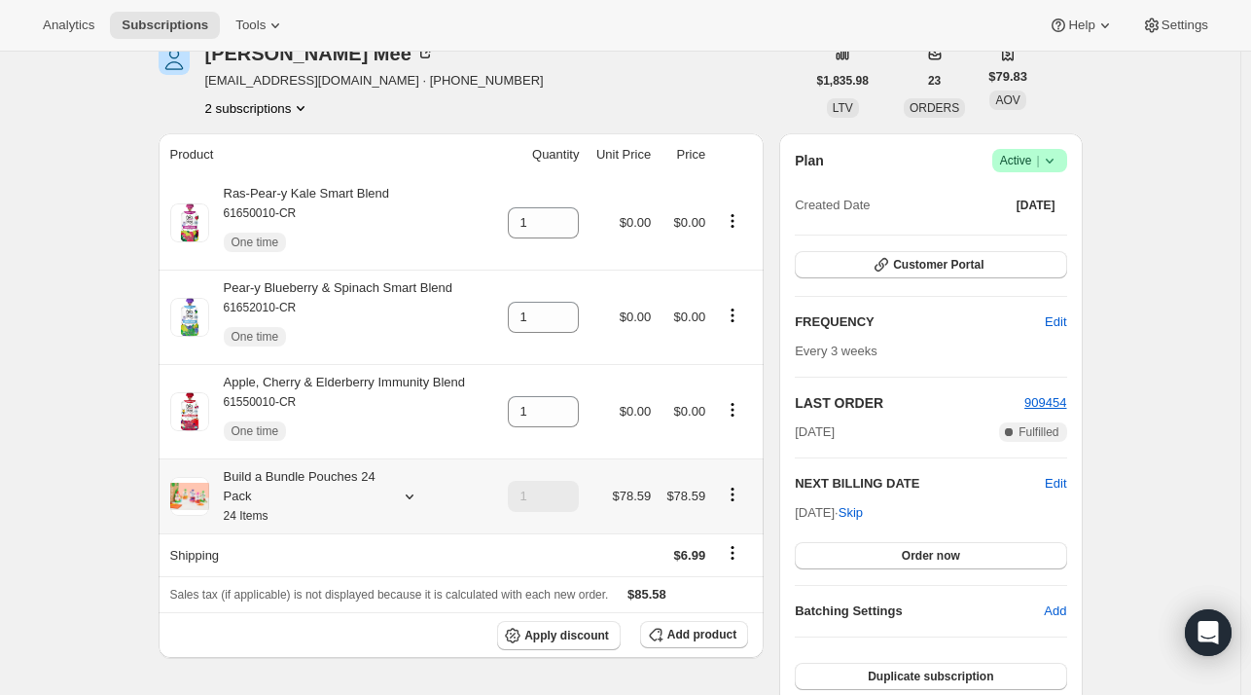
click at [407, 491] on icon at bounding box center [409, 495] width 19 height 19
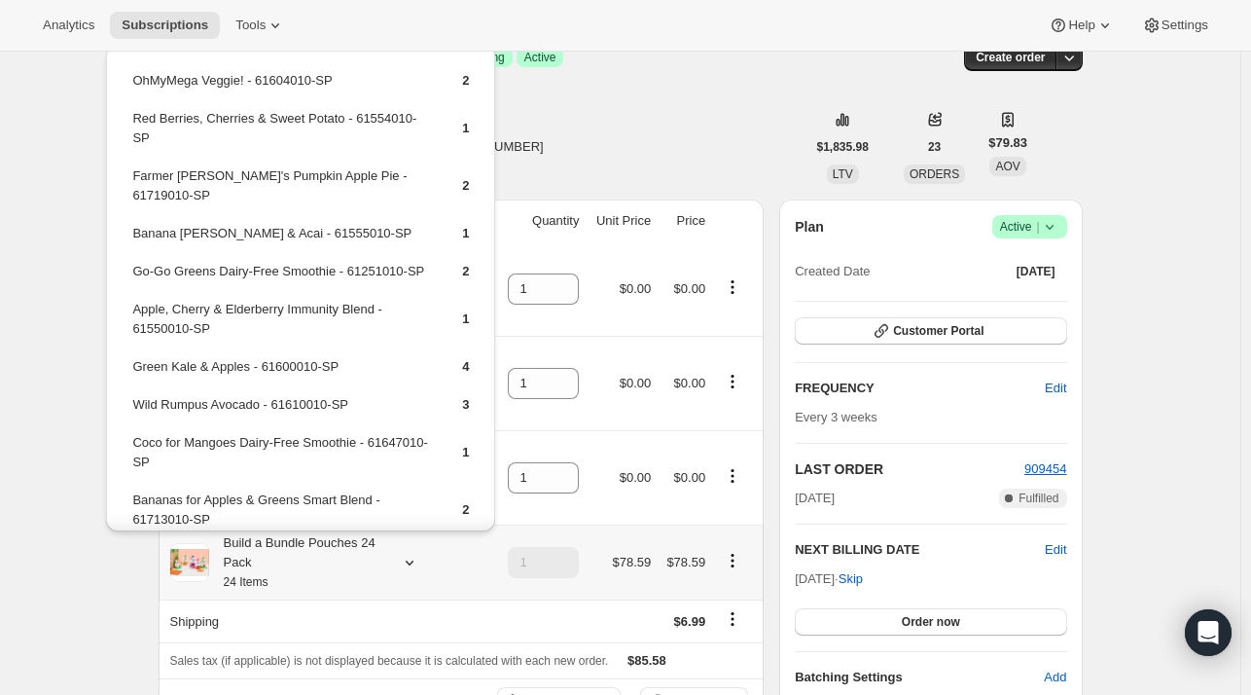
scroll to position [0, 0]
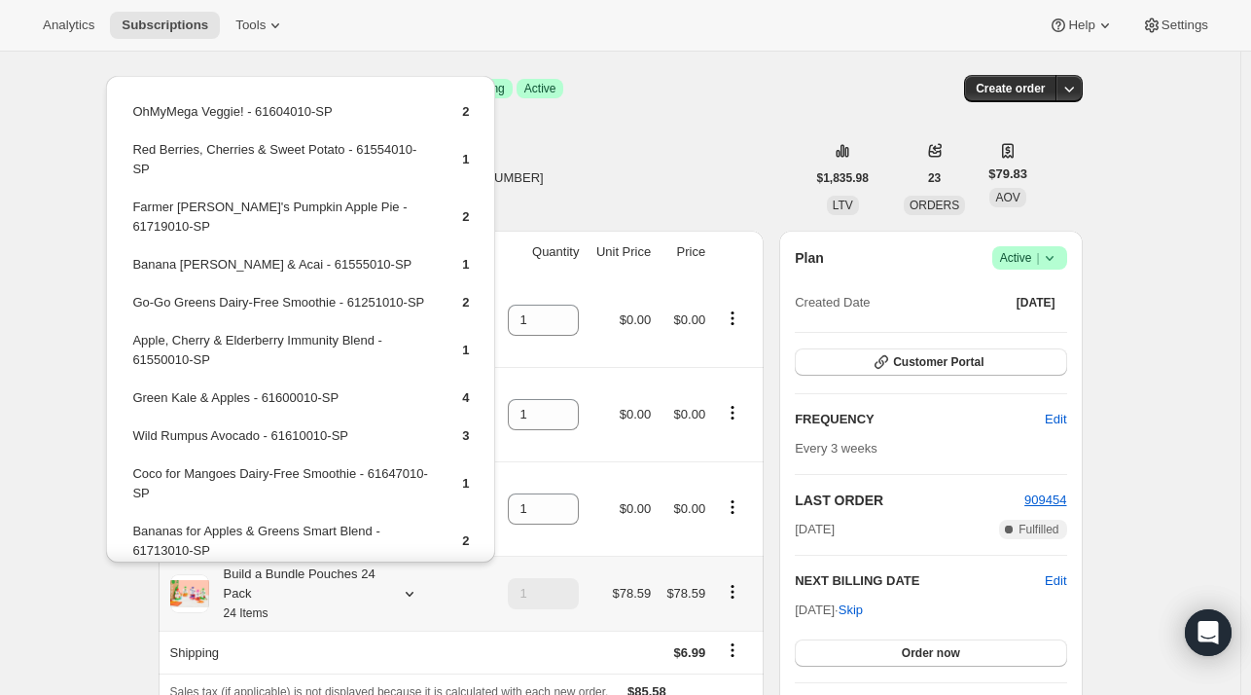
drag, startPoint x: 162, startPoint y: 168, endPoint x: 385, endPoint y: 149, distance: 223.7
click at [162, 169] on td "Red Berries, Cherries & Sweet Potato - 61554010-SP" at bounding box center [280, 166] width 298 height 55
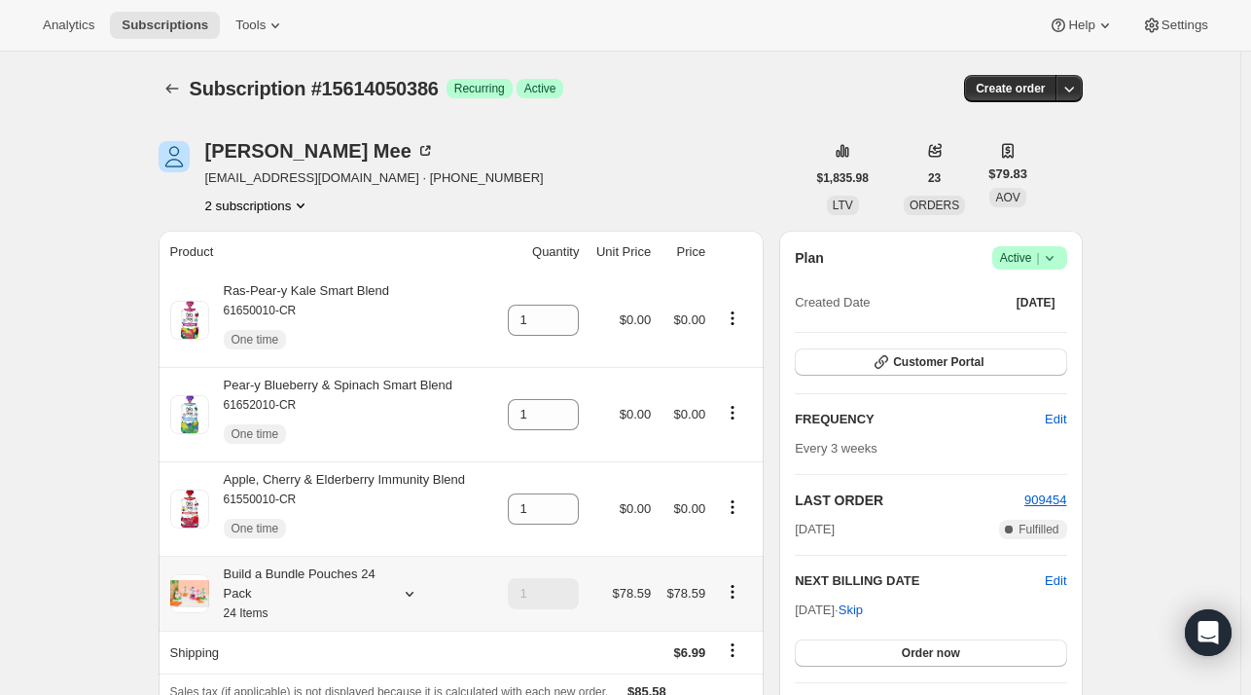
click at [404, 593] on icon at bounding box center [409, 593] width 19 height 19
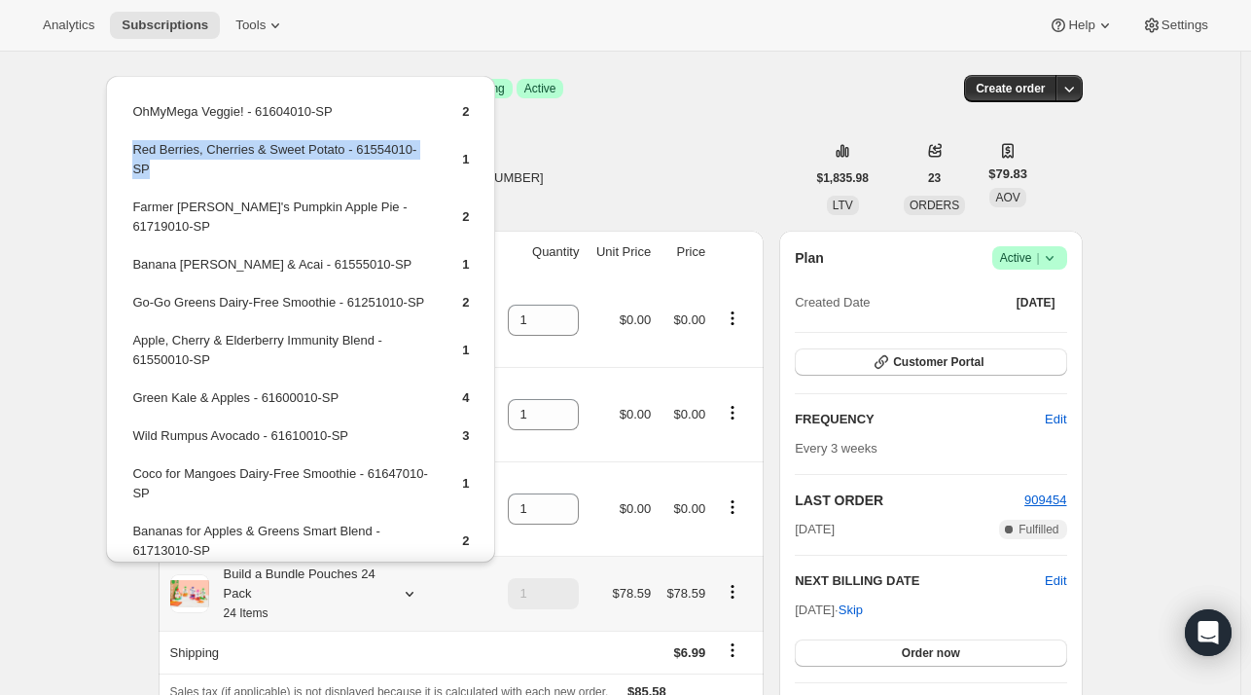
drag, startPoint x: 156, startPoint y: 168, endPoint x: 129, endPoint y: 153, distance: 30.5
click at [129, 153] on table "OhMyMega Veggie! - 61604010-SP 2 Red Berries, Cherries & Sweet Potato - 6155401…" at bounding box center [300, 424] width 342 height 650
copy td "Red Berries, Cherries & Sweet Potato - 61554010-SP"
click at [589, 172] on div "Sharon Mee smyers7159@gmail.com · +16033700889 2 subscriptions" at bounding box center [482, 178] width 647 height 74
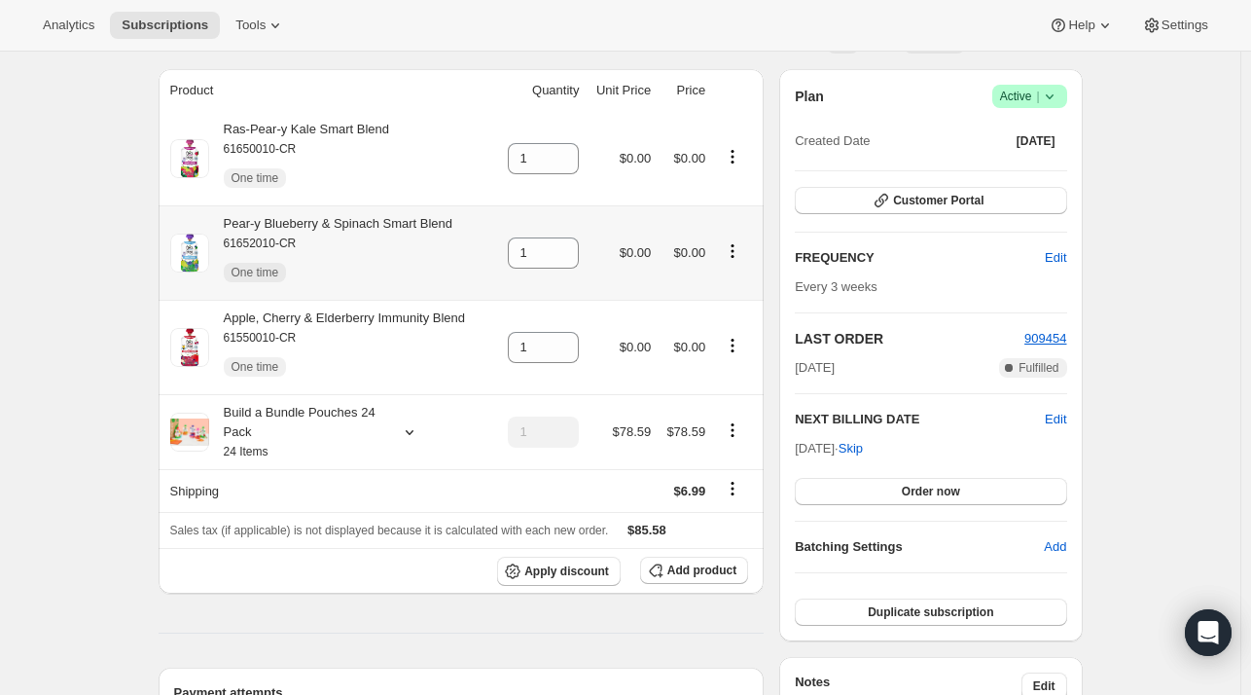
scroll to position [486, 0]
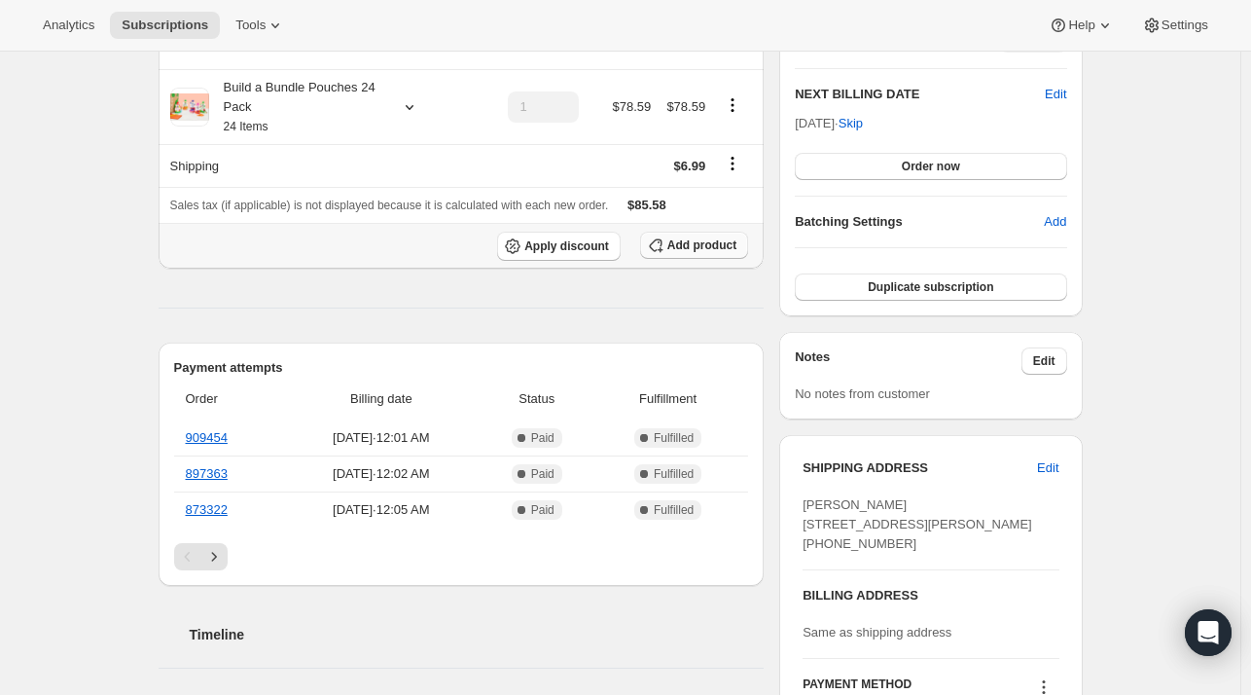
click at [683, 247] on span "Add product" at bounding box center [701, 245] width 69 height 16
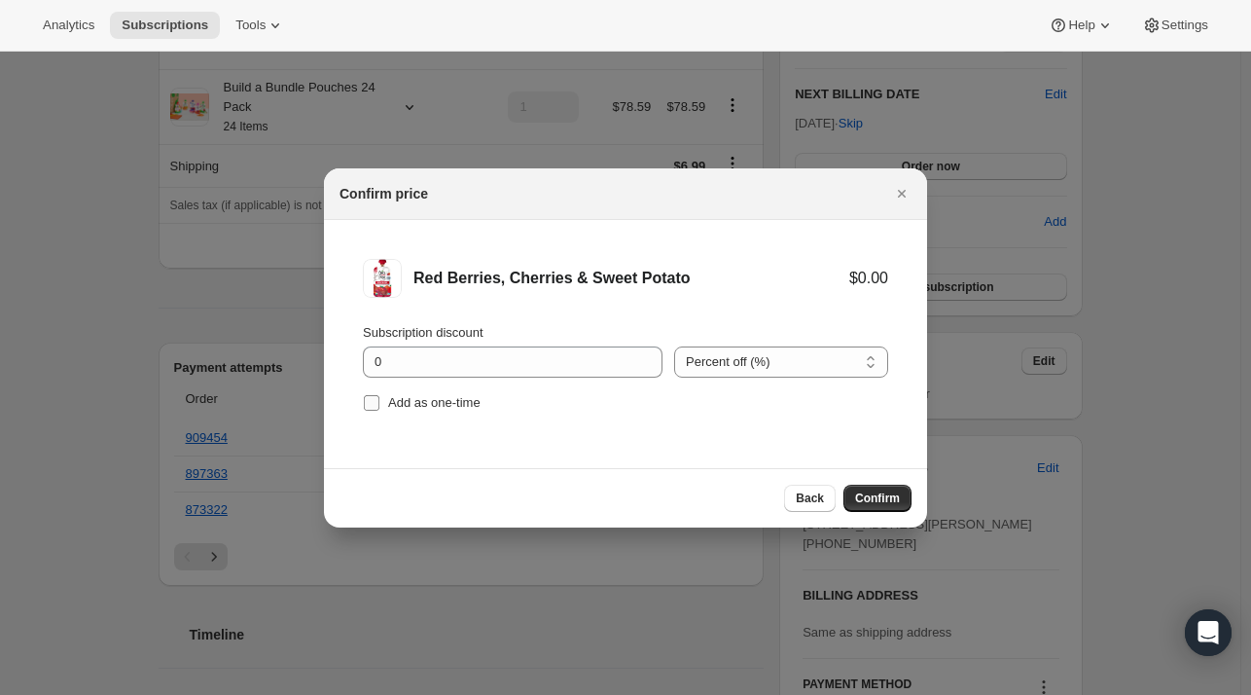
click at [456, 403] on span "Add as one-time" at bounding box center [434, 402] width 92 height 15
click at [379, 403] on input "Add as one-time" at bounding box center [372, 403] width 16 height 16
checkbox input "true"
click at [879, 505] on button "Confirm" at bounding box center [878, 498] width 68 height 27
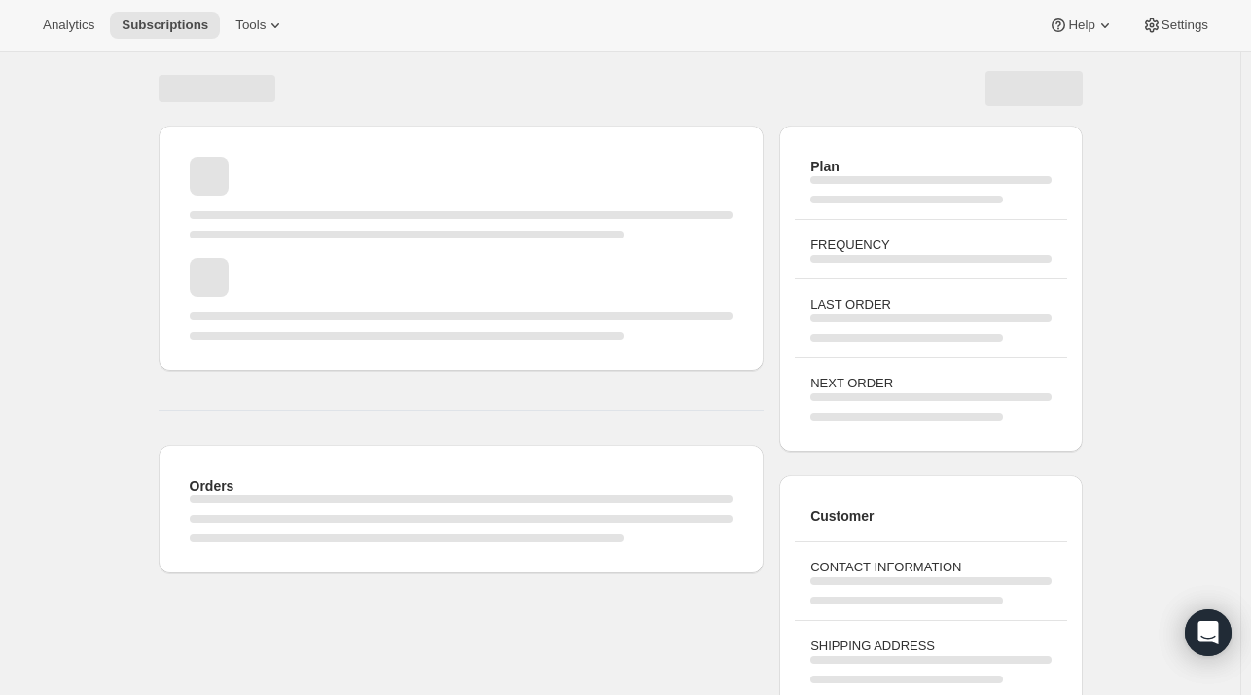
scroll to position [183, 0]
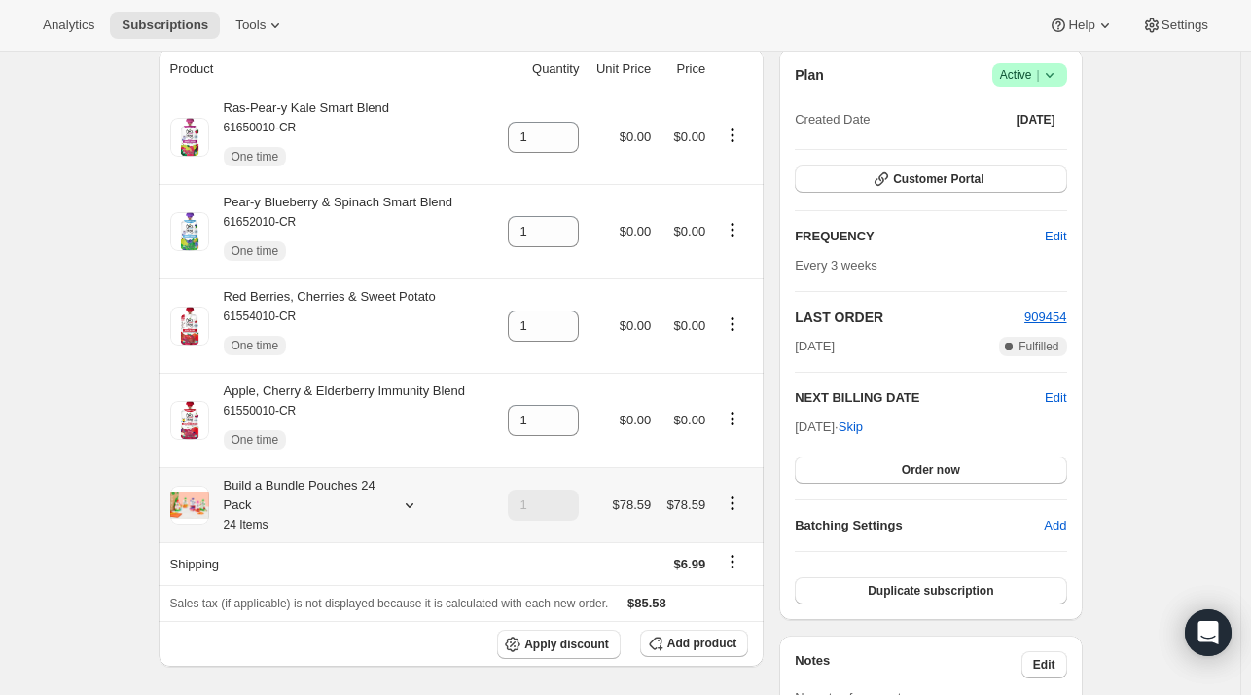
click at [419, 510] on icon at bounding box center [409, 504] width 19 height 19
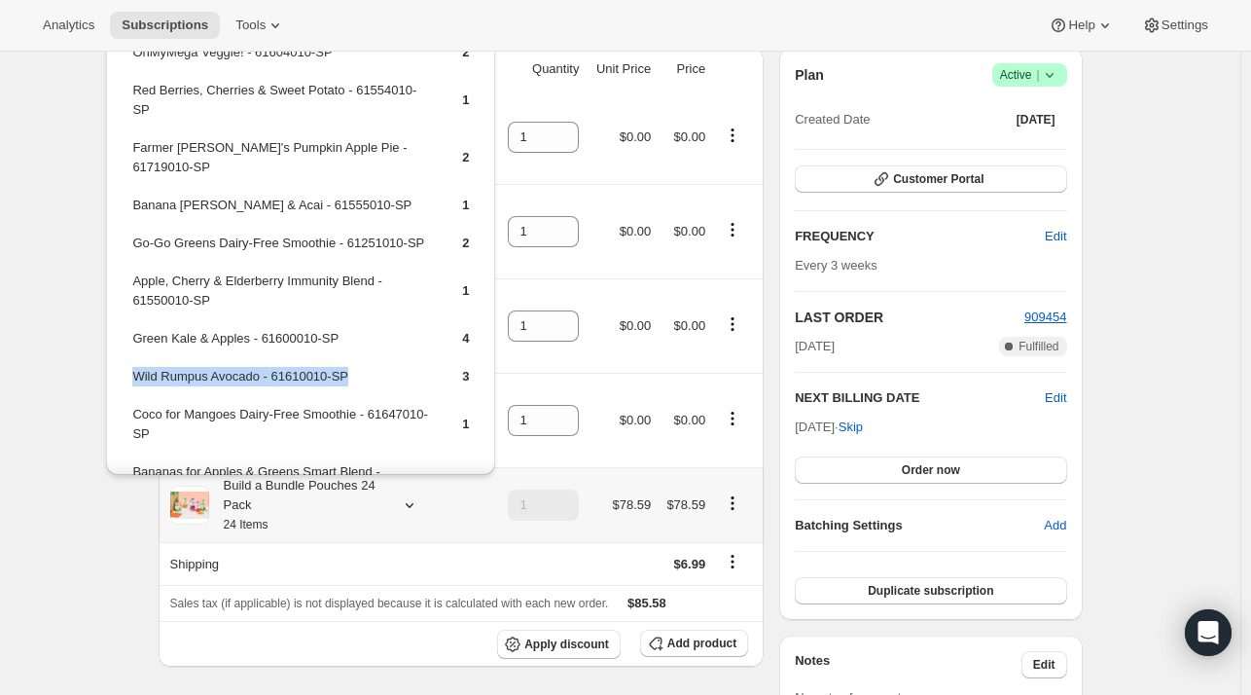
drag, startPoint x: 364, startPoint y: 355, endPoint x: 130, endPoint y: 360, distance: 233.6
click at [131, 366] on td "Wild Rumpus Avocado - 61610010-SP" at bounding box center [280, 384] width 298 height 36
copy td "Wild Rumpus Avocado - 61610010-SP"
click at [722, 642] on span "Add product" at bounding box center [701, 643] width 69 height 16
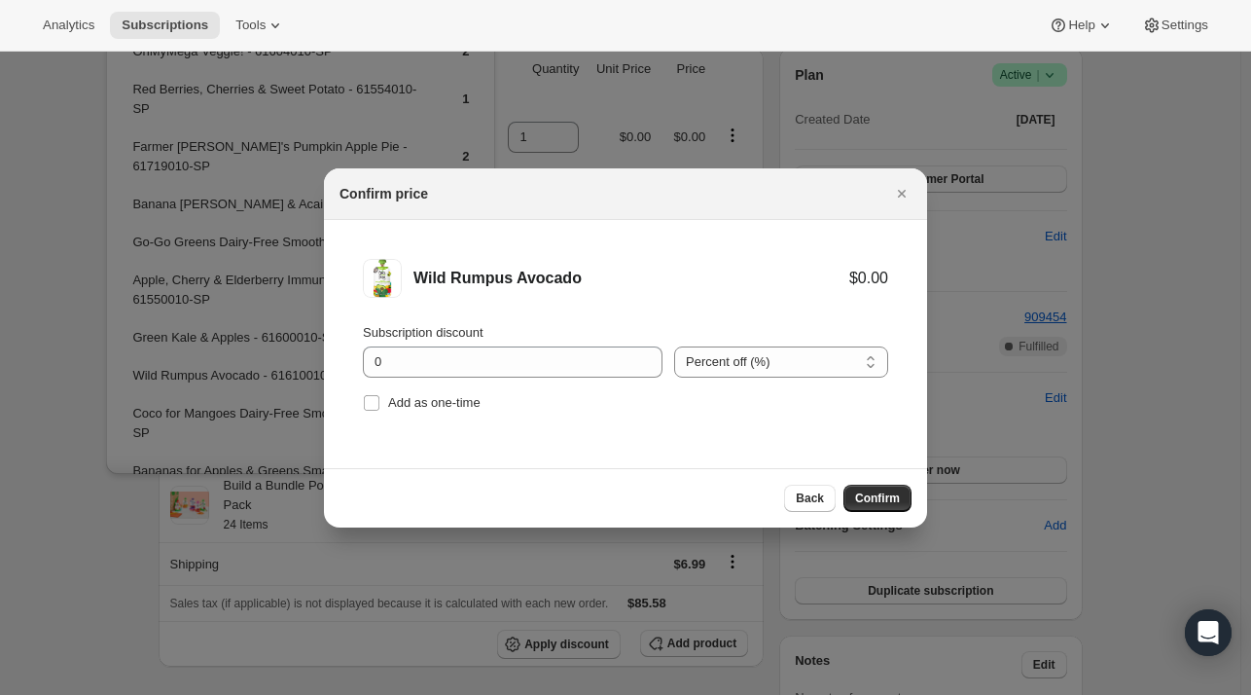
drag, startPoint x: 436, startPoint y: 403, endPoint x: 765, endPoint y: 455, distance: 333.0
click at [436, 408] on span "Add as one-time" at bounding box center [434, 402] width 92 height 15
click at [379, 408] on input "Add as one-time" at bounding box center [372, 403] width 16 height 16
checkbox input "true"
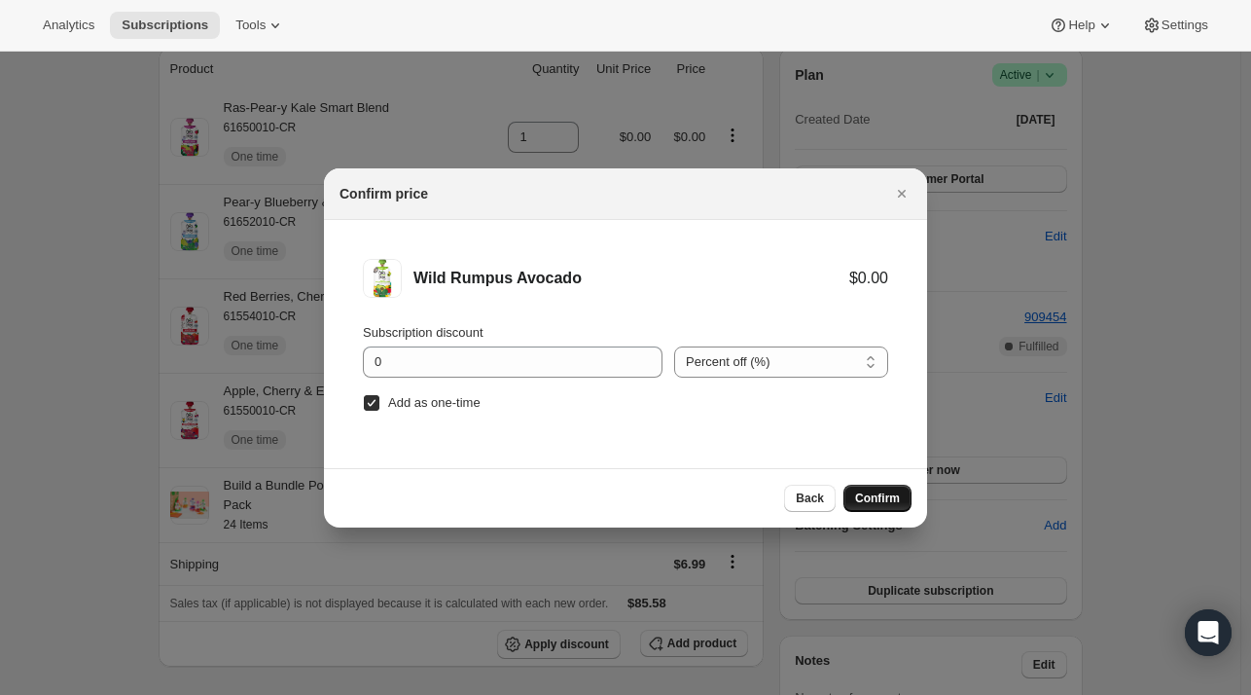
click at [863, 491] on span "Confirm" at bounding box center [877, 498] width 45 height 16
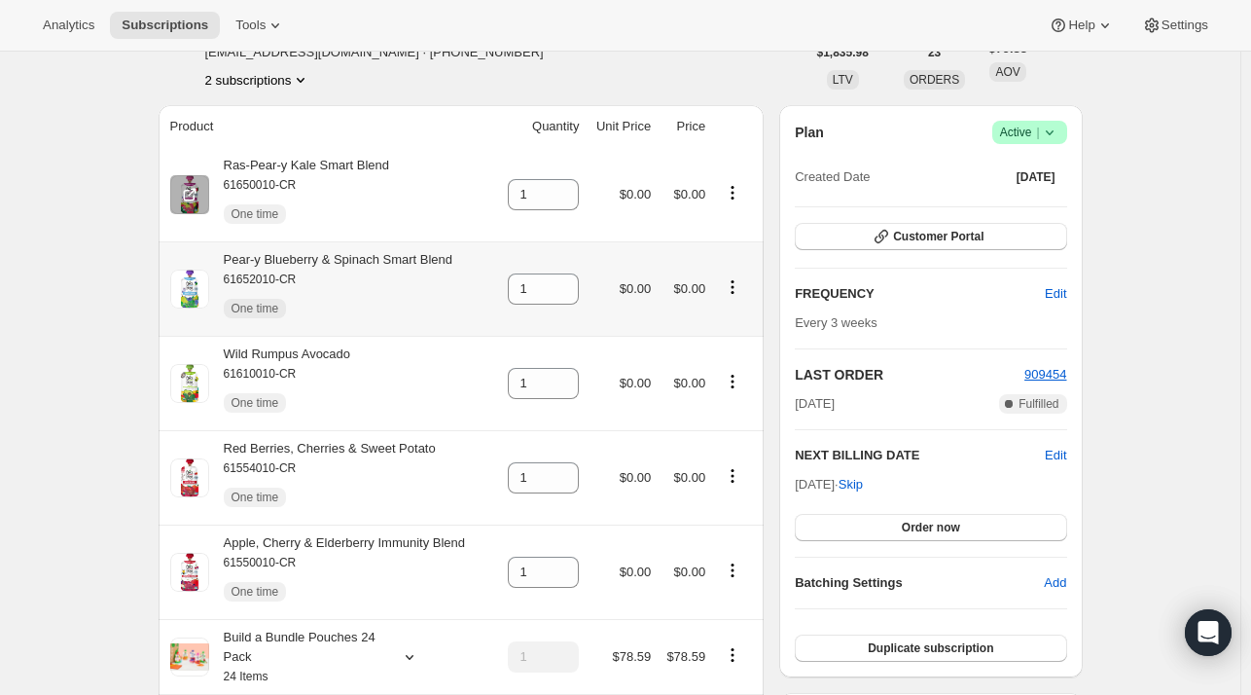
scroll to position [97, 0]
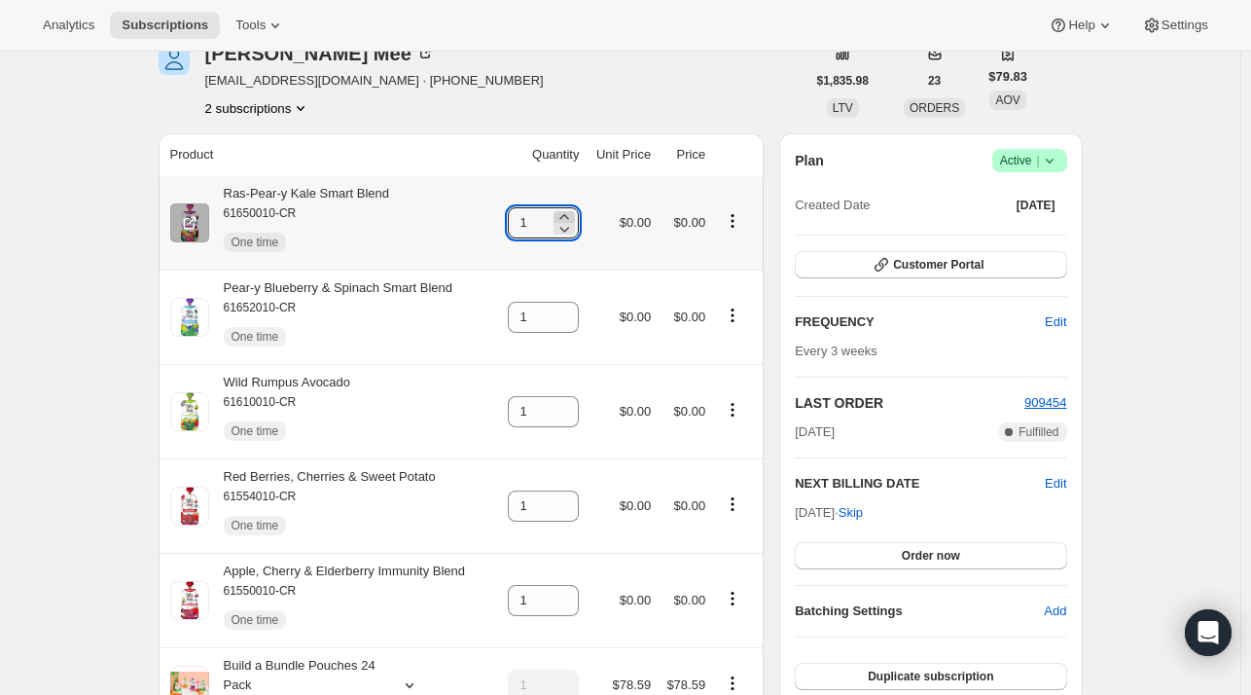
click at [568, 215] on icon at bounding box center [564, 216] width 19 height 19
type input "2"
click at [476, 197] on div "Ras-Pear-y Kale Smart Blend 61650010-CR One time" at bounding box center [330, 223] width 320 height 78
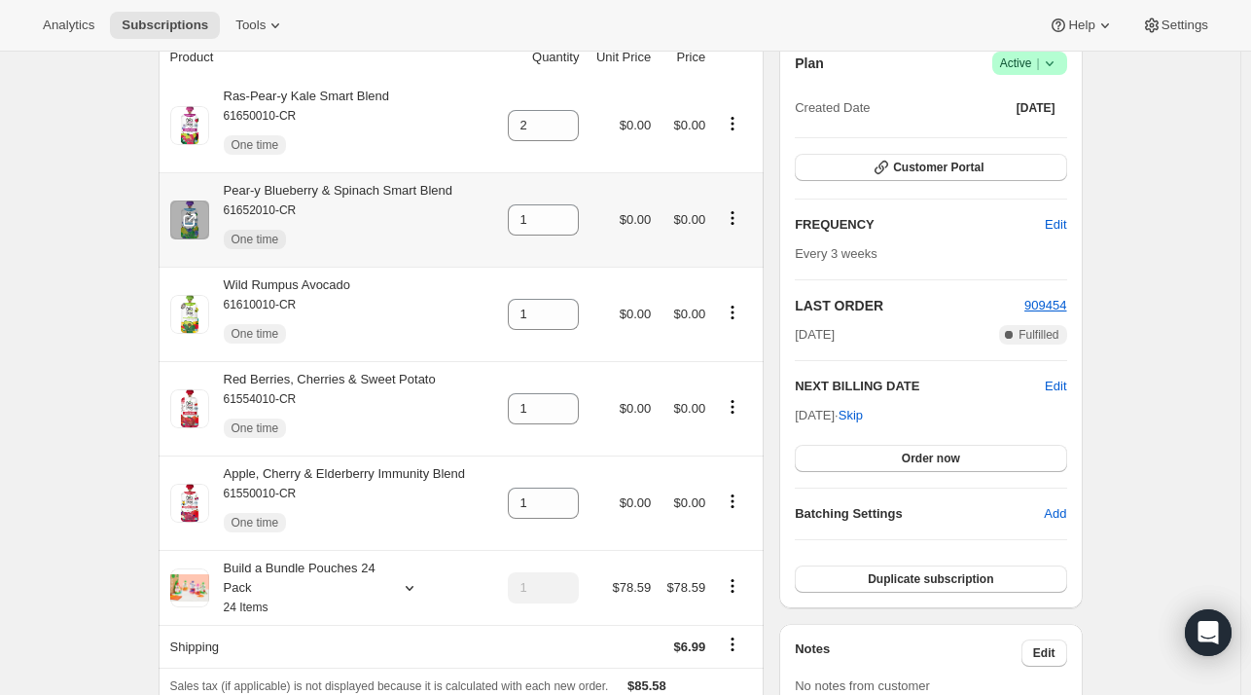
click at [483, 244] on div "Pear-y Blueberry & Spinach Smart Blend 61652010-CR One time" at bounding box center [330, 220] width 320 height 78
click at [479, 309] on div "Wild Rumpus Avocado 61610010-CR One time" at bounding box center [330, 314] width 320 height 78
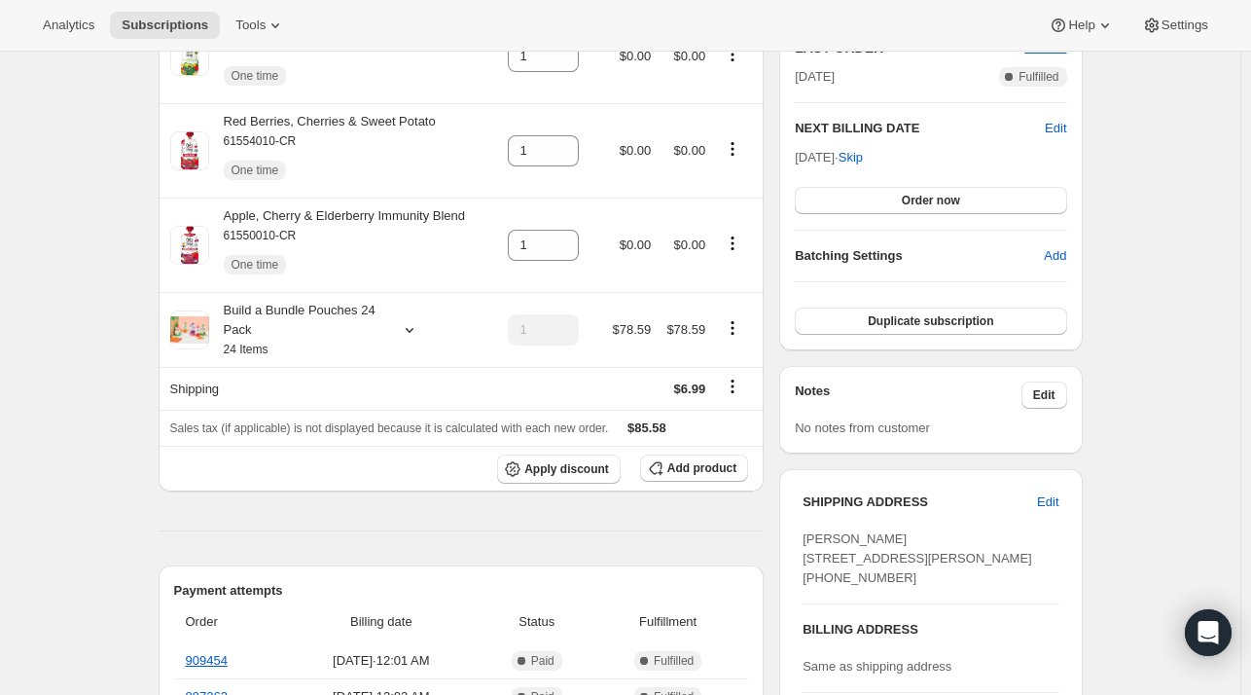
scroll to position [486, 0]
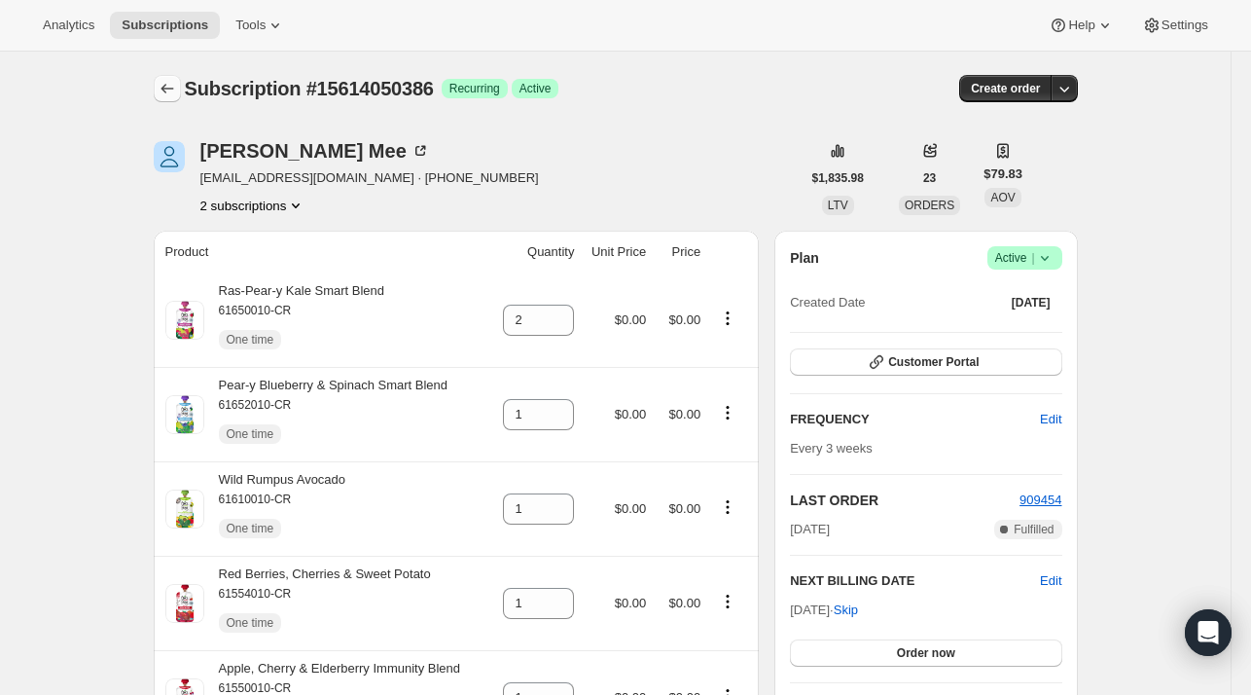
click at [177, 90] on icon "Subscriptions" at bounding box center [167, 88] width 19 height 19
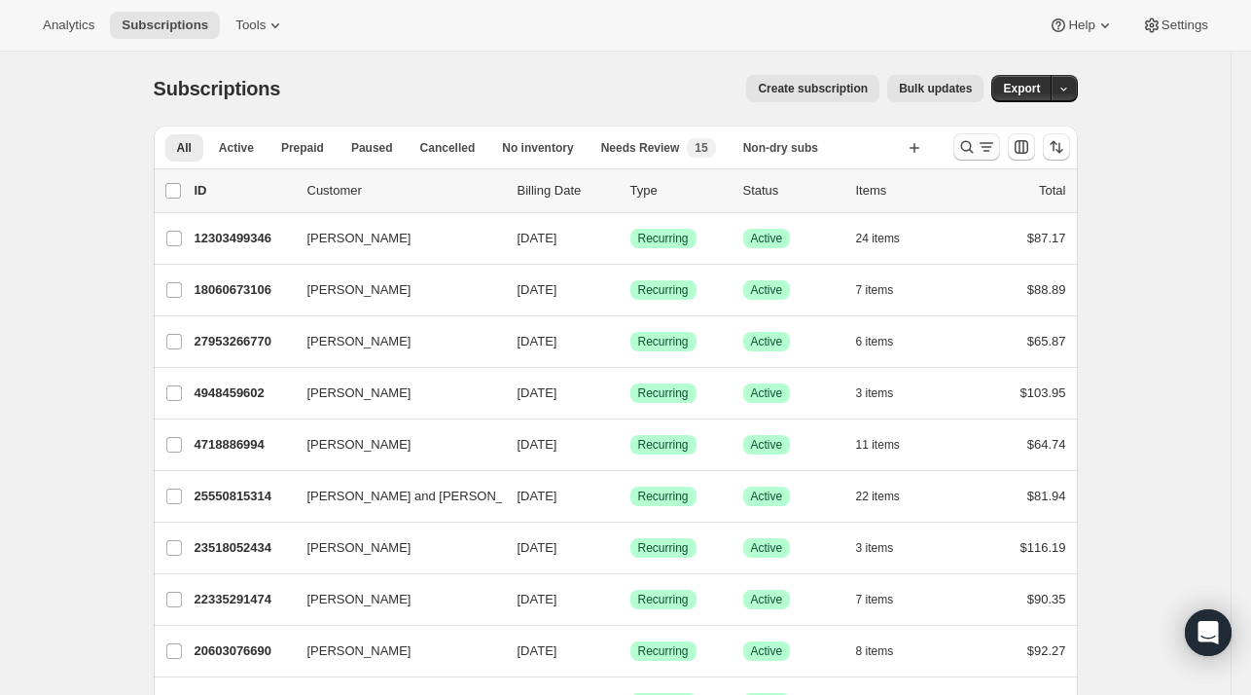
click at [989, 146] on icon "Search and filter results" at bounding box center [986, 146] width 19 height 19
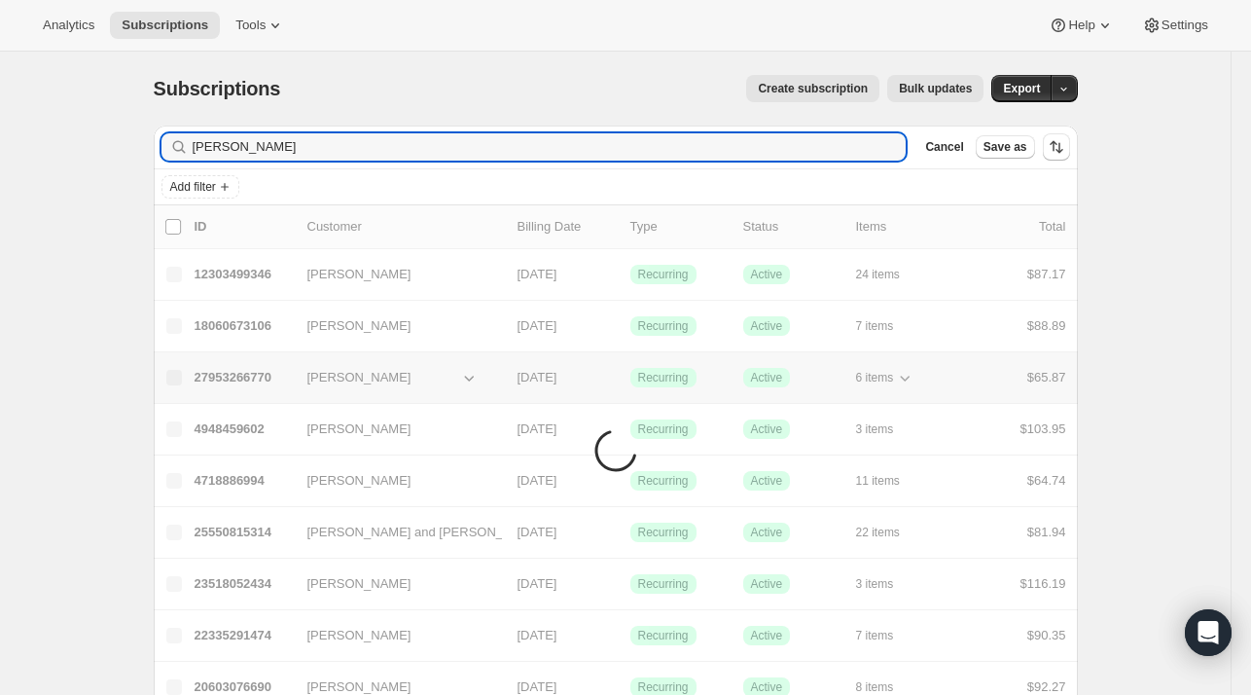
type input "[PERSON_NAME]"
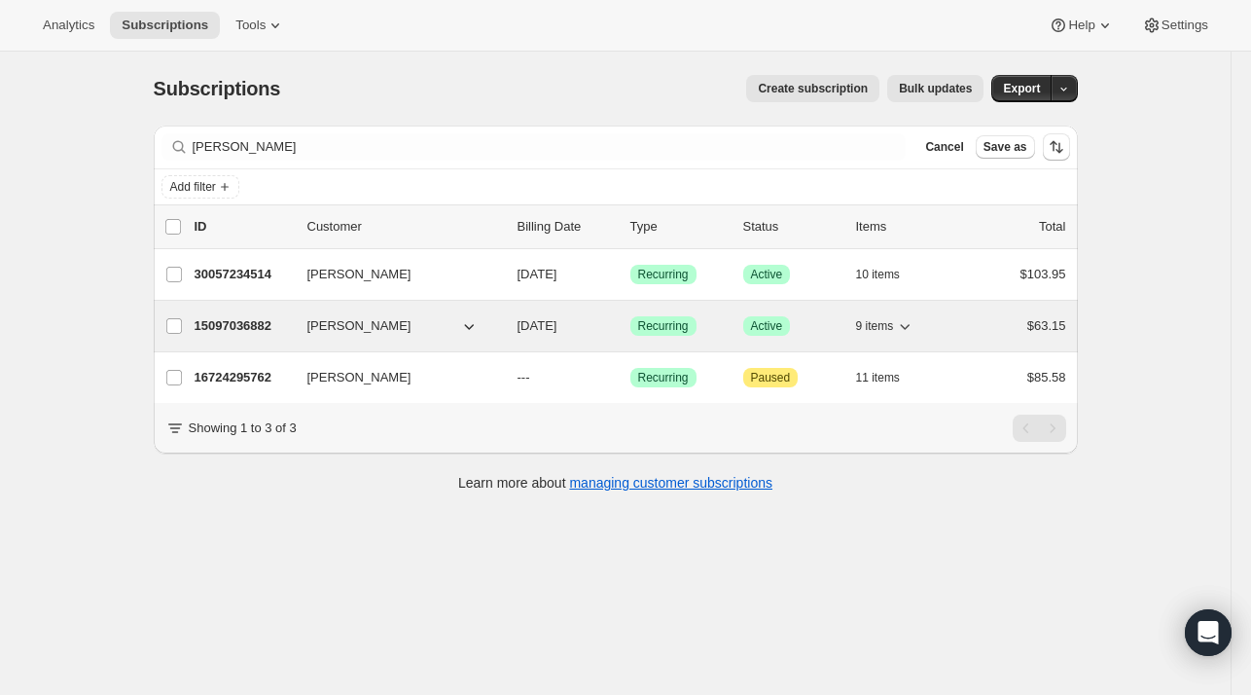
click at [241, 330] on p "15097036882" at bounding box center [243, 325] width 97 height 19
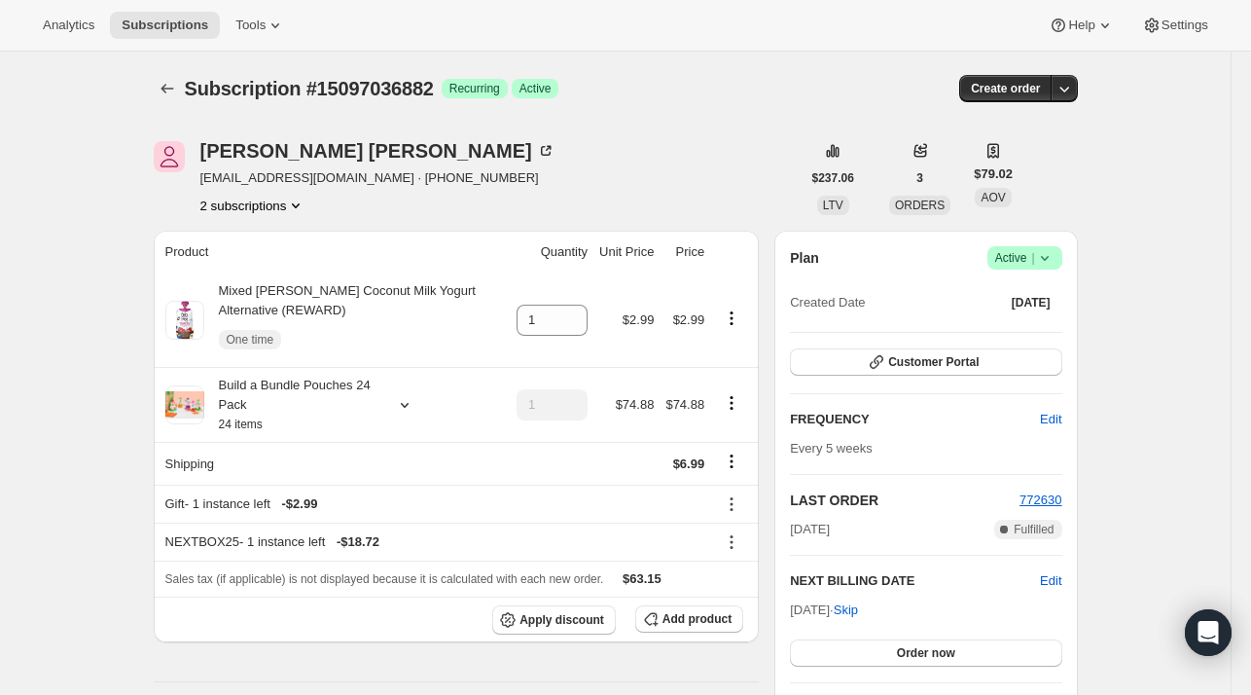
click at [232, 207] on button "2 subscriptions" at bounding box center [253, 205] width 106 height 19
click at [230, 273] on span "30057234514" at bounding box center [230, 274] width 78 height 15
